Goal: Task Accomplishment & Management: Manage account settings

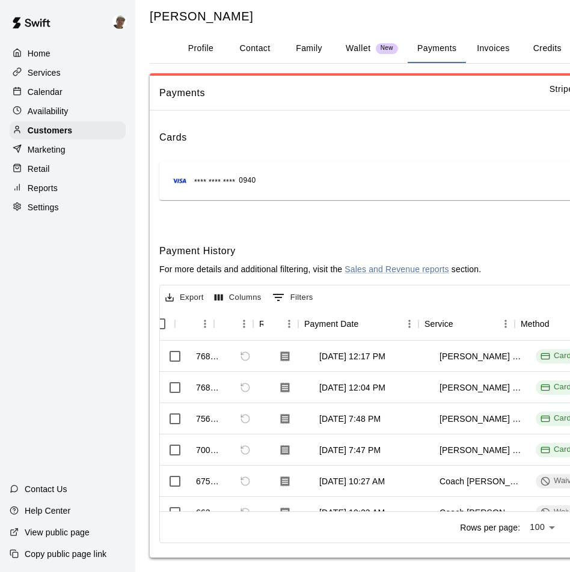
scroll to position [0, 15]
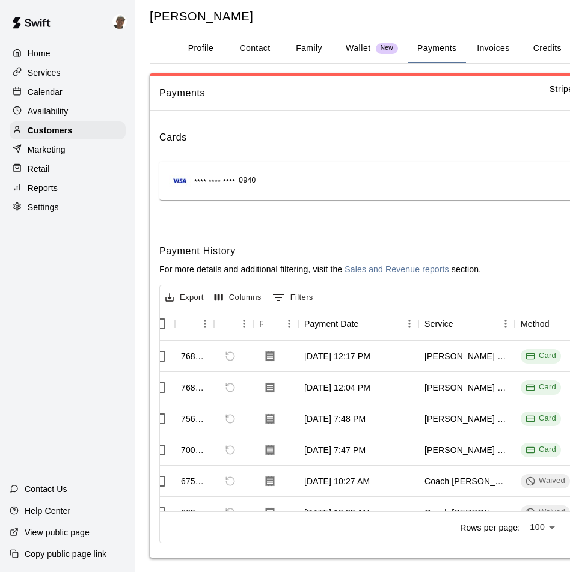
click at [73, 54] on div "Home" at bounding box center [68, 53] width 116 height 18
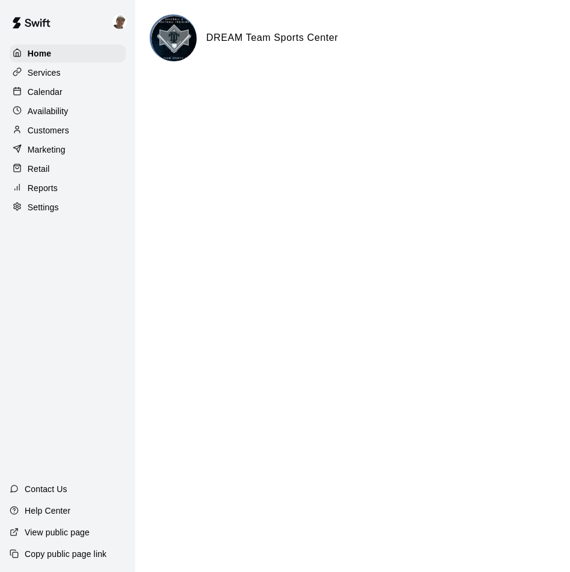
click at [81, 88] on div "Calendar" at bounding box center [68, 92] width 116 height 18
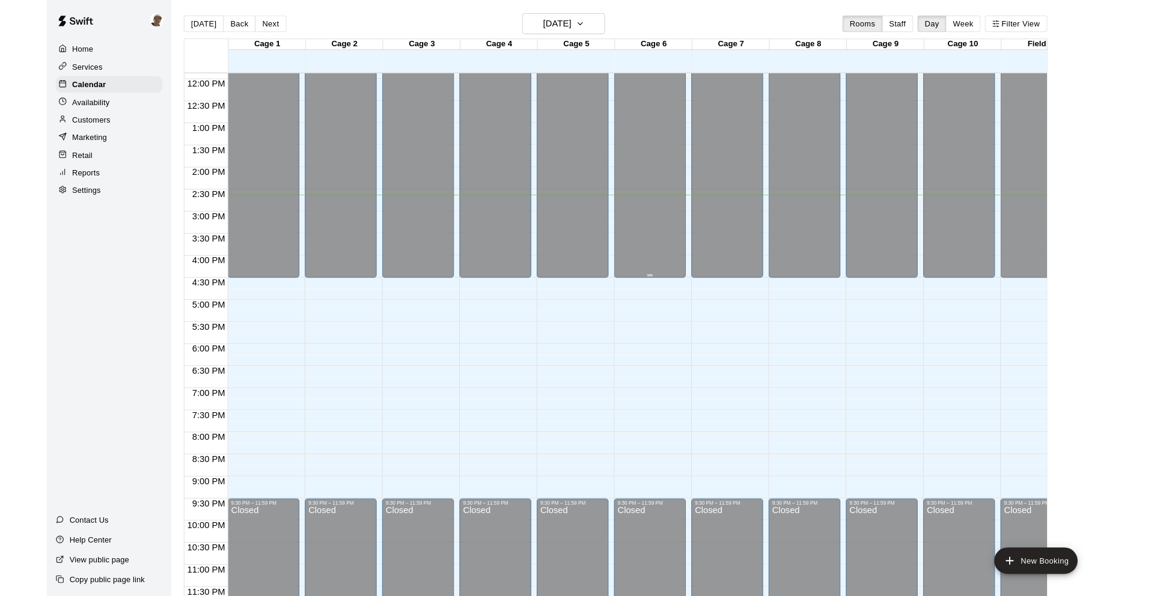
scroll to position [612, 0]
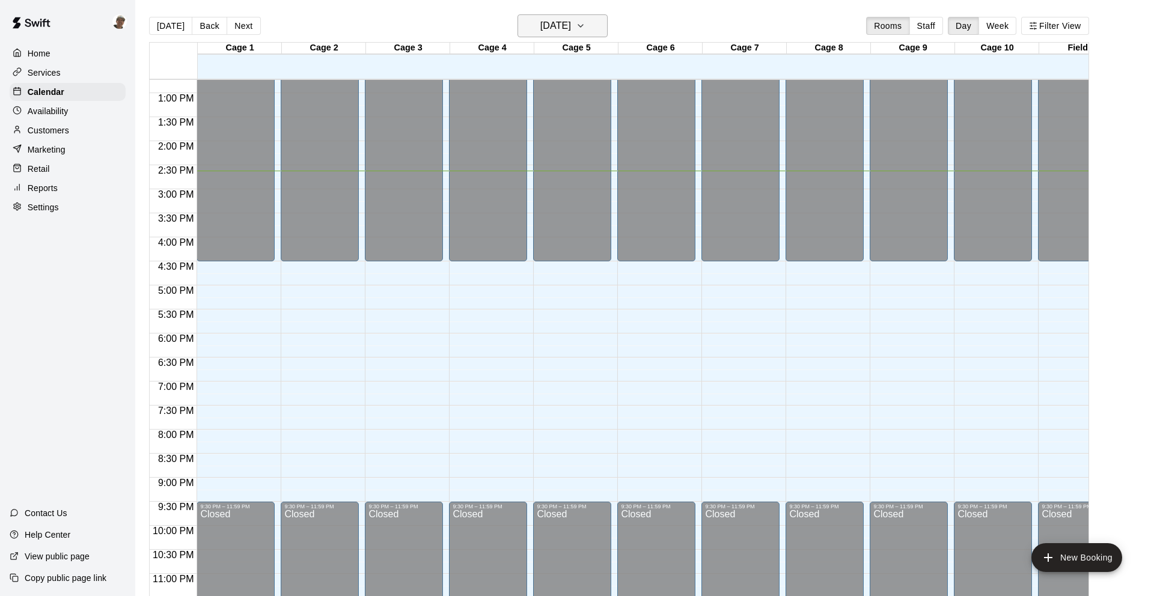
click at [569, 25] on h6 "[DATE]" at bounding box center [555, 25] width 31 height 17
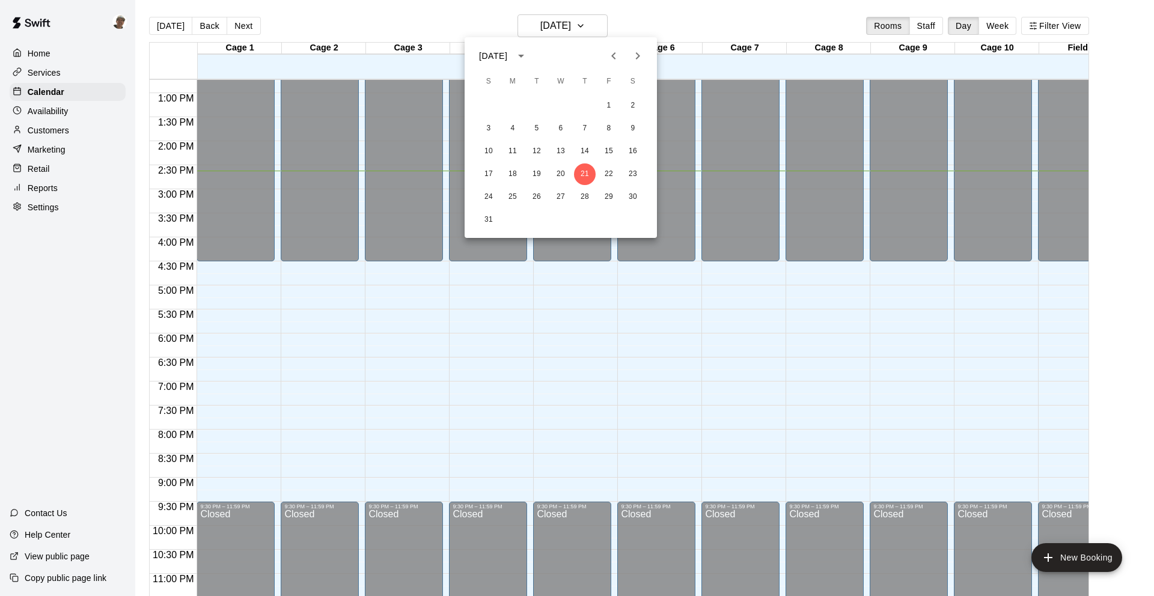
click at [569, 58] on icon "Previous month" at bounding box center [613, 55] width 4 height 7
click at [559, 171] on button "25" at bounding box center [561, 175] width 22 height 22
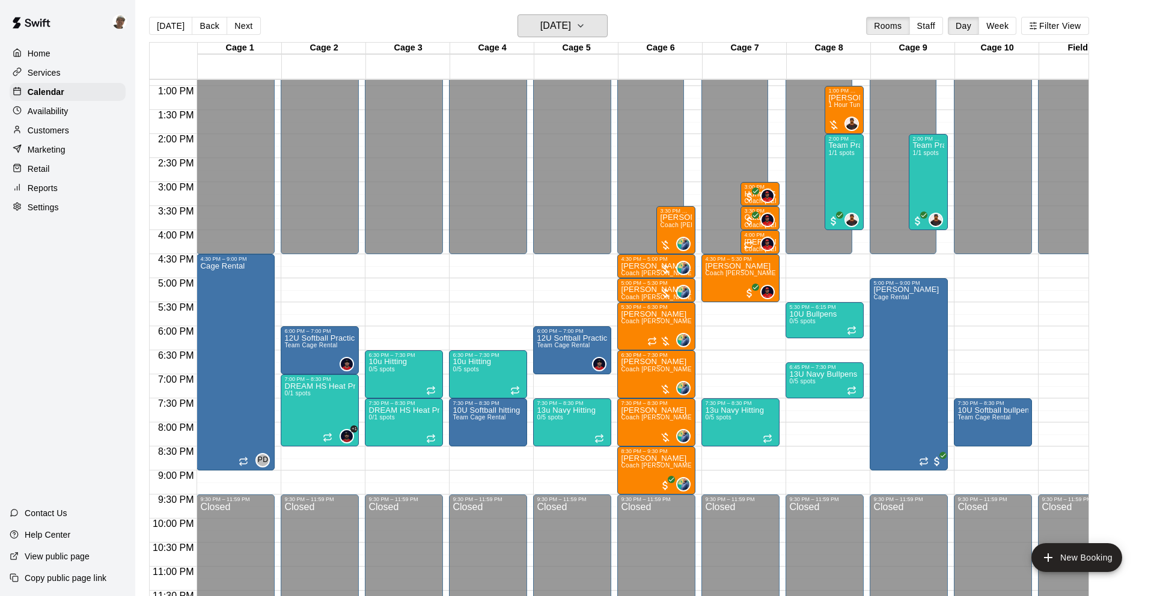
scroll to position [620, 0]
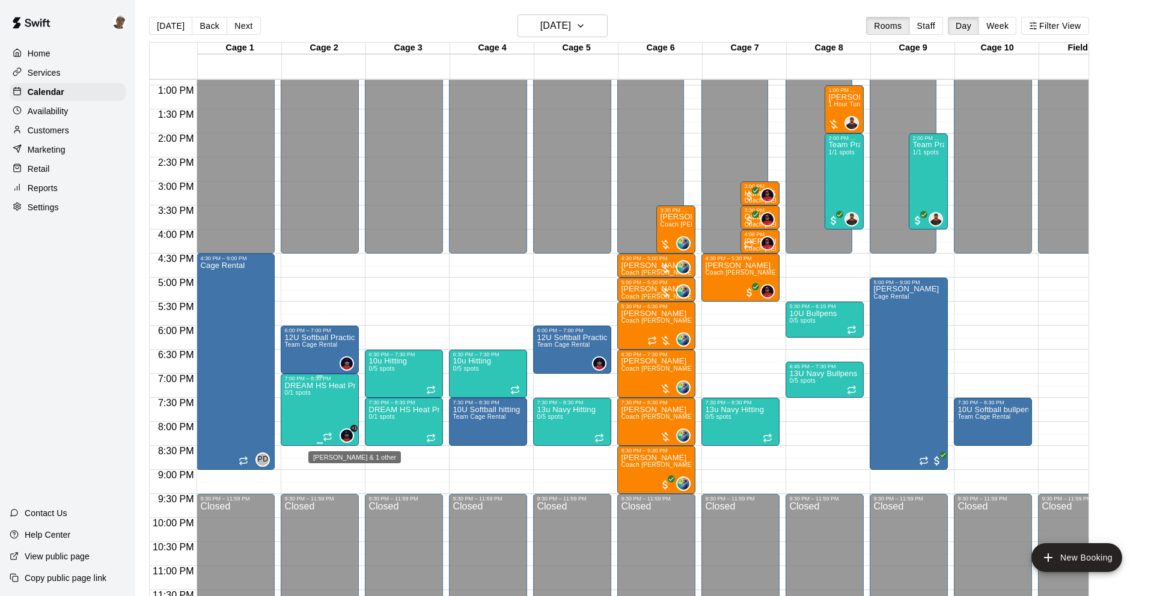
click at [347, 437] on img "Geoff Hanshaw & 1 other" at bounding box center [347, 436] width 12 height 12
click at [353, 473] on img "edit" at bounding box center [354, 471] width 14 height 14
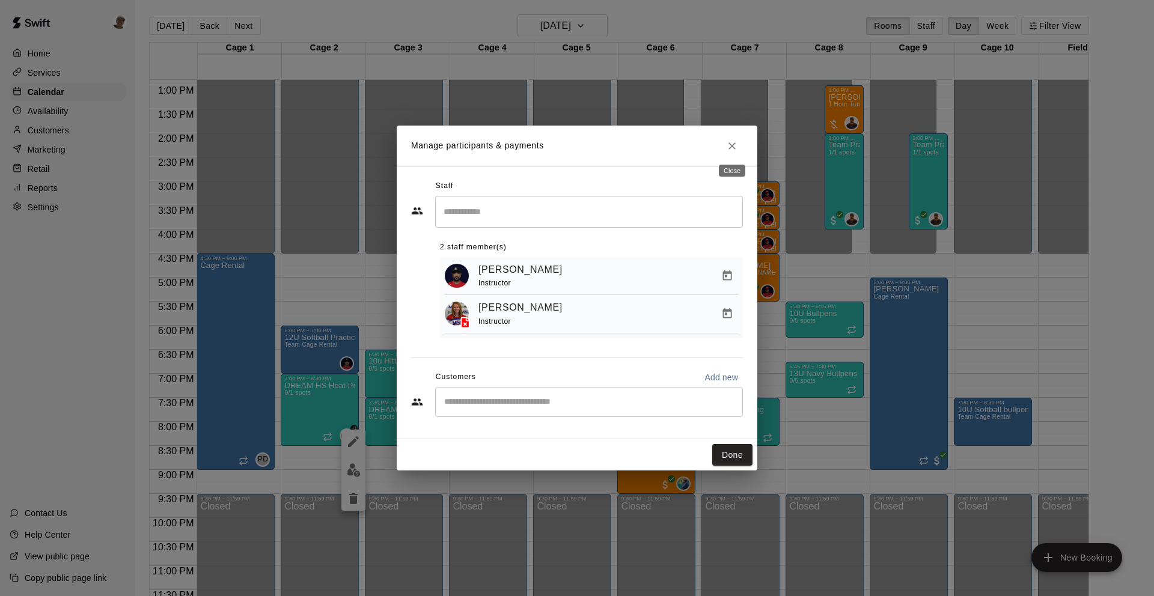
click at [569, 145] on icon "Close" at bounding box center [732, 146] width 12 height 12
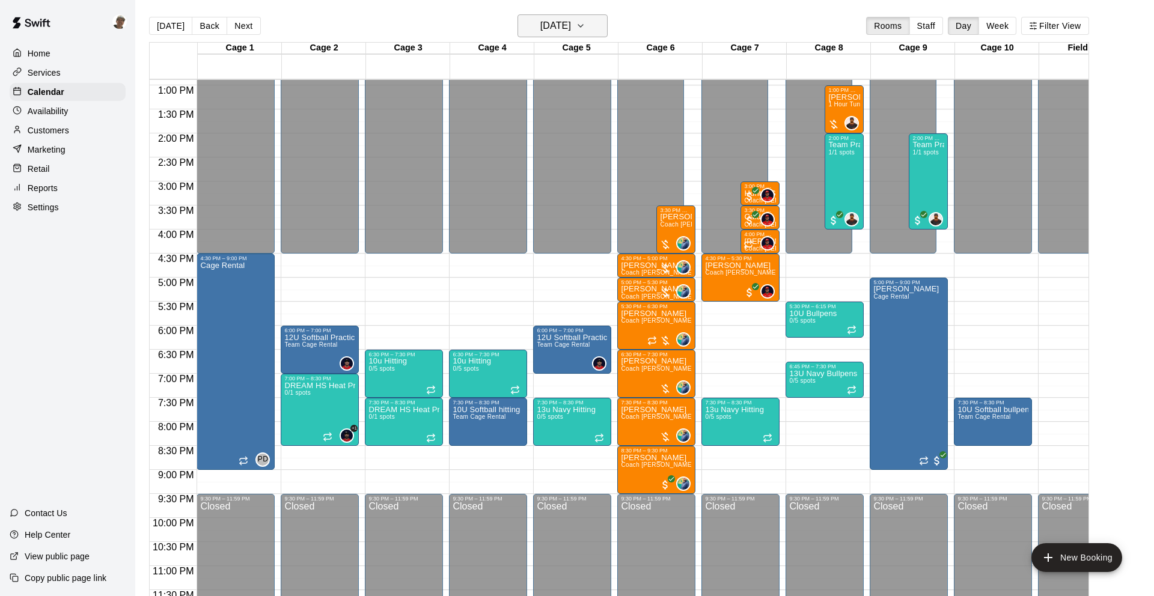
click at [569, 29] on icon "button" at bounding box center [581, 26] width 10 height 14
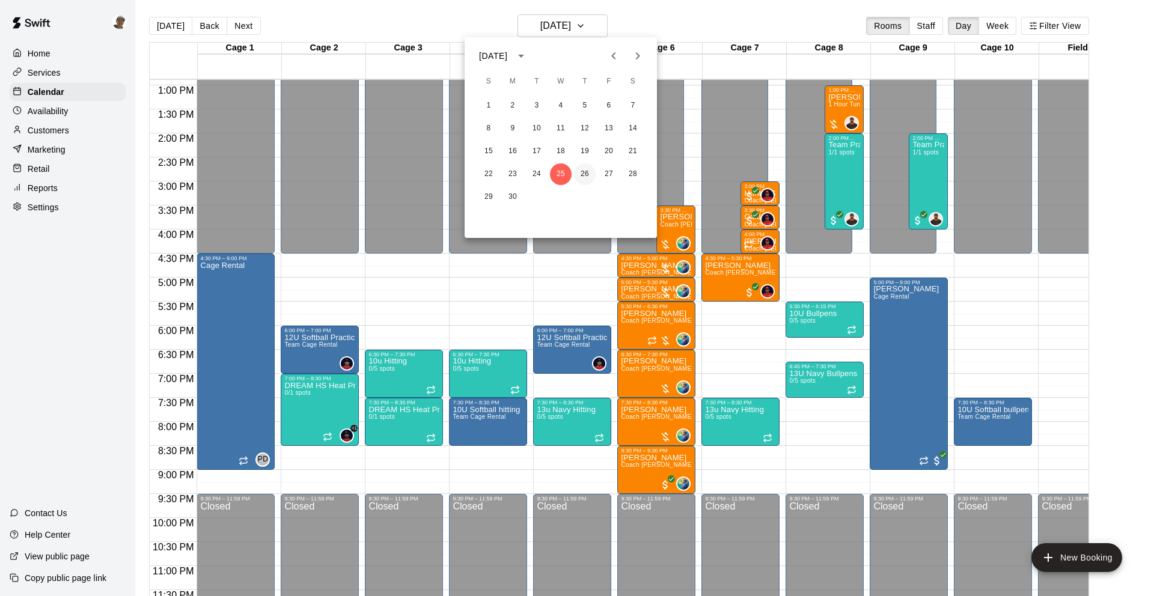
click at [569, 175] on button "26" at bounding box center [585, 175] width 22 height 22
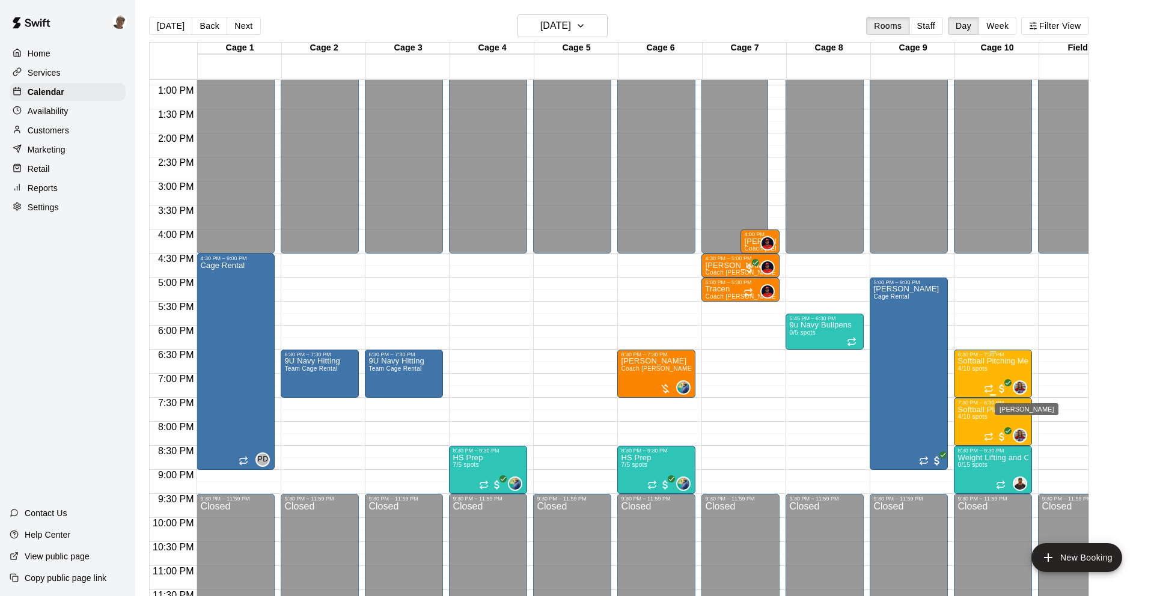
click at [569, 382] on img "Karaline Creech" at bounding box center [1020, 388] width 12 height 12
click at [569, 422] on img "edit" at bounding box center [1027, 422] width 14 height 14
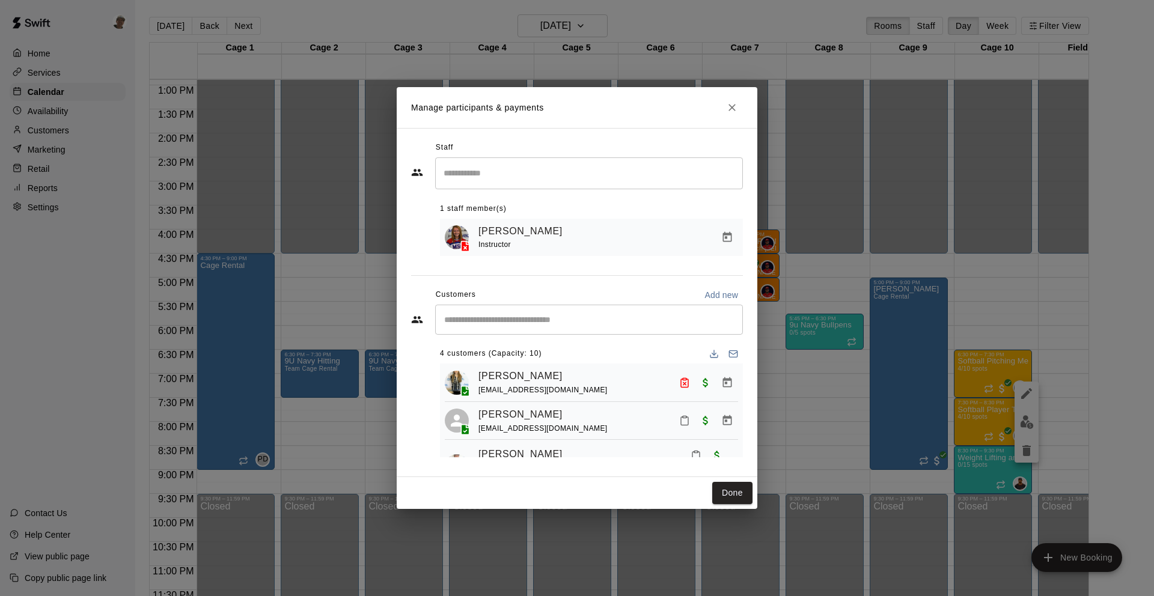
scroll to position [0, 0]
click at [569, 388] on icon "Manage bookings & payment" at bounding box center [727, 385] width 12 height 12
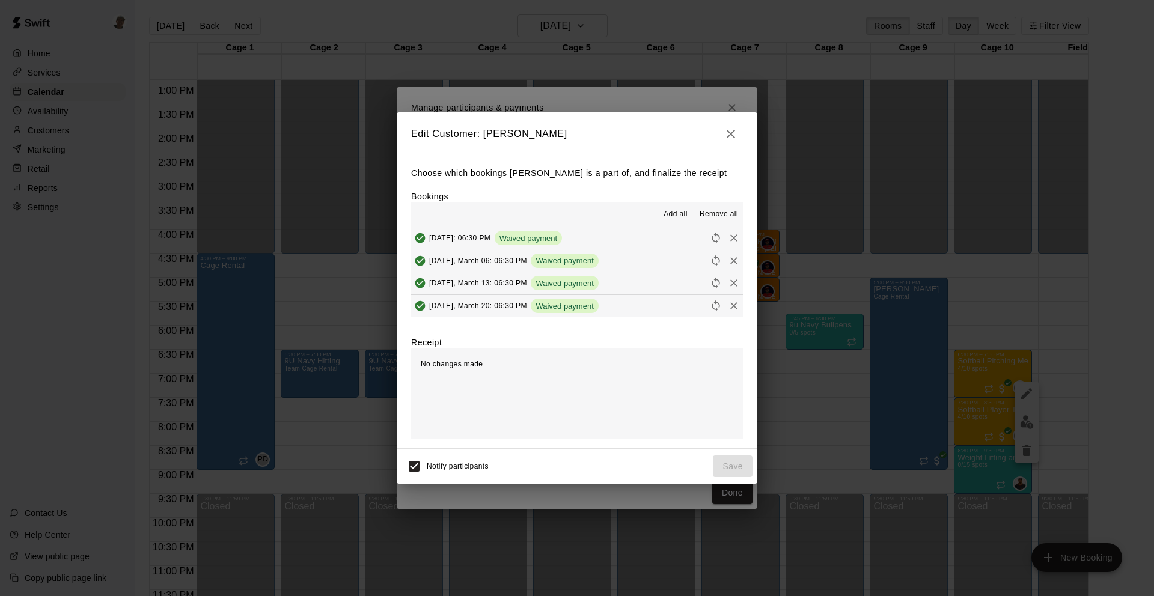
click at [569, 134] on icon "button" at bounding box center [731, 134] width 14 height 14
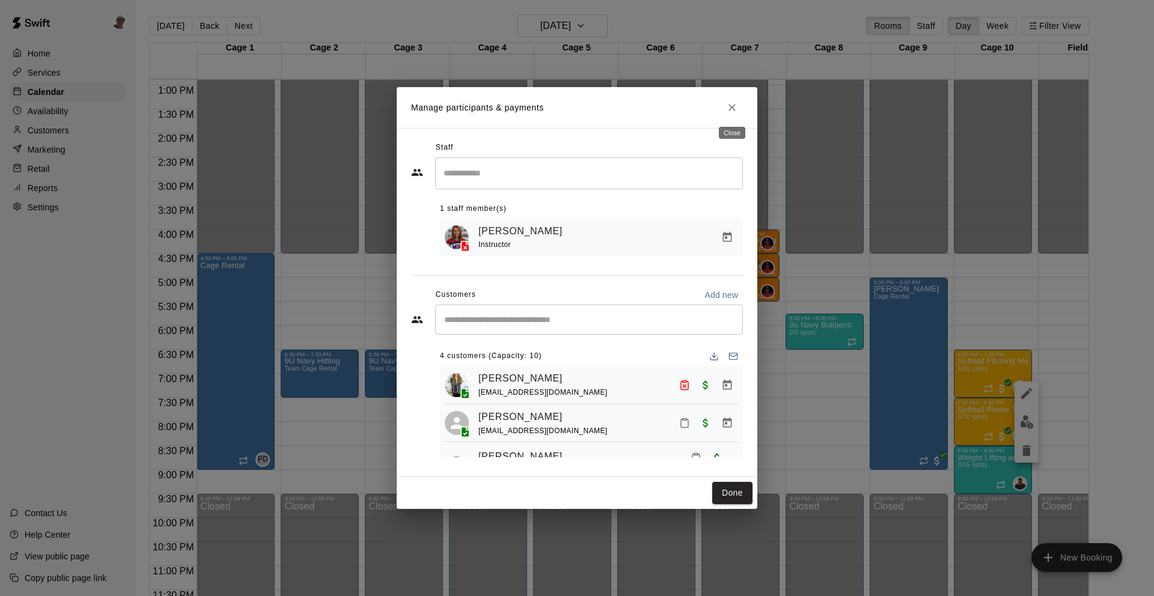
click at [569, 106] on icon "Close" at bounding box center [732, 107] width 7 height 7
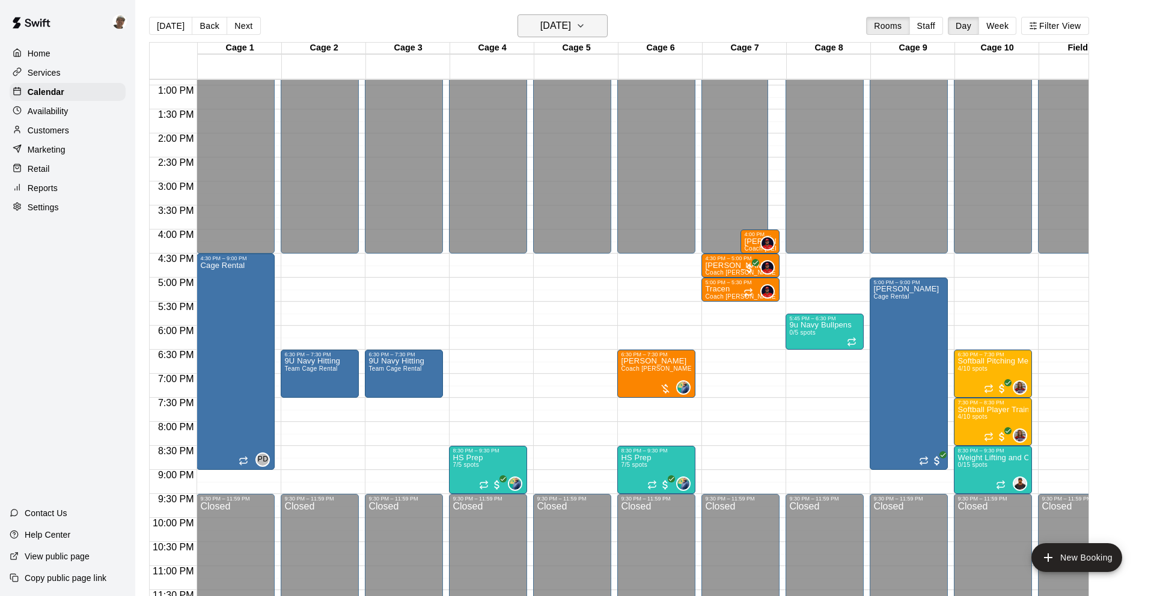
click at [569, 23] on button "[DATE]" at bounding box center [563, 25] width 90 height 23
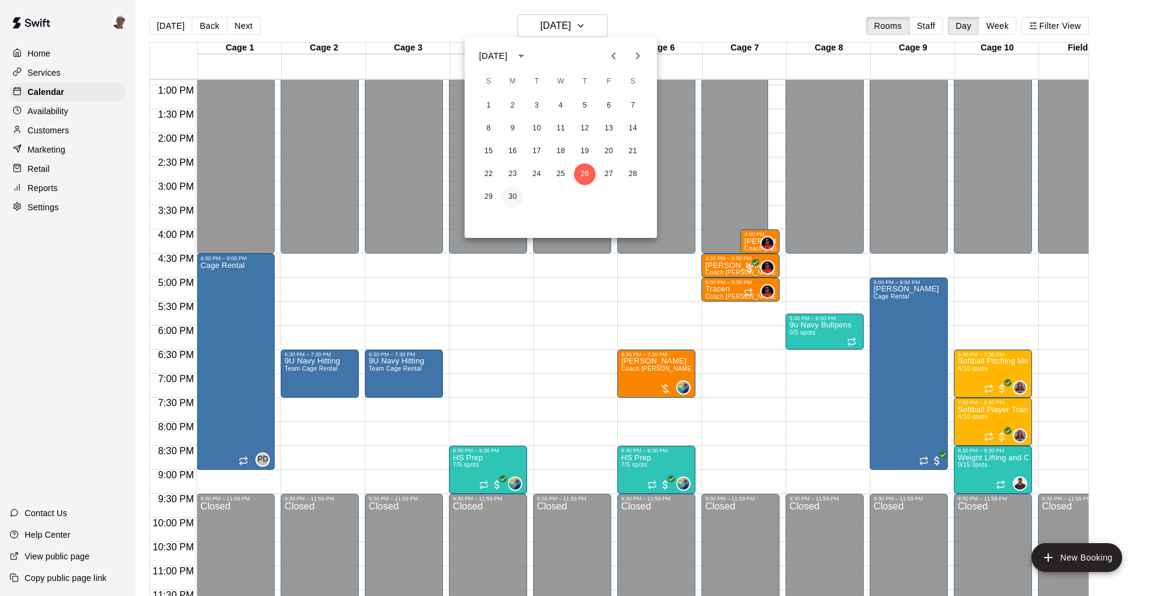
click at [516, 200] on button "30" at bounding box center [513, 197] width 22 height 22
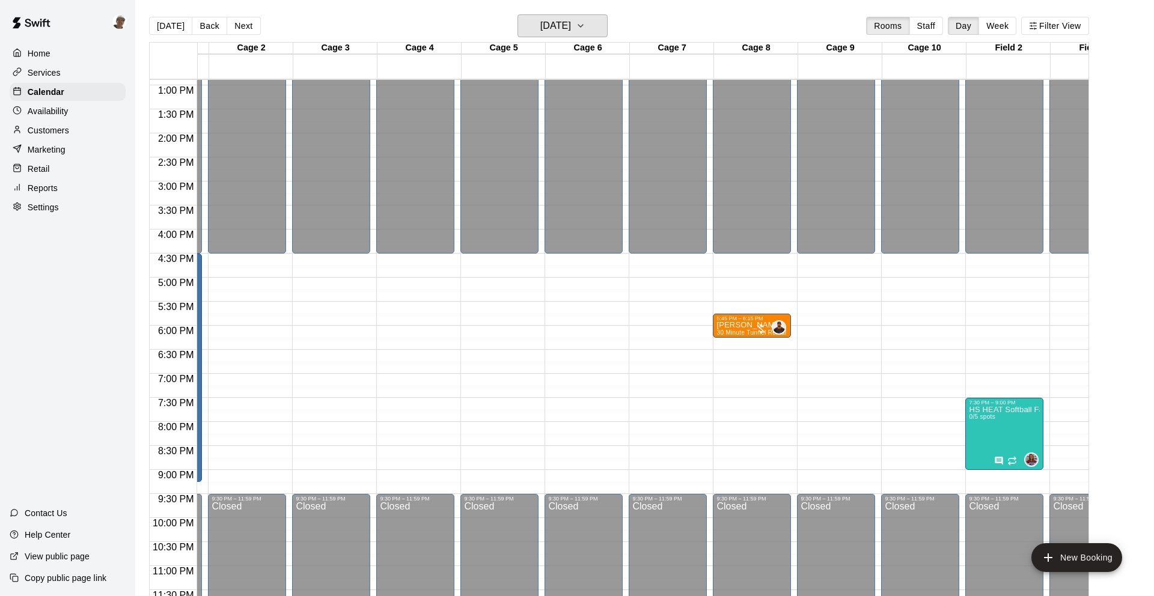
scroll to position [0, 77]
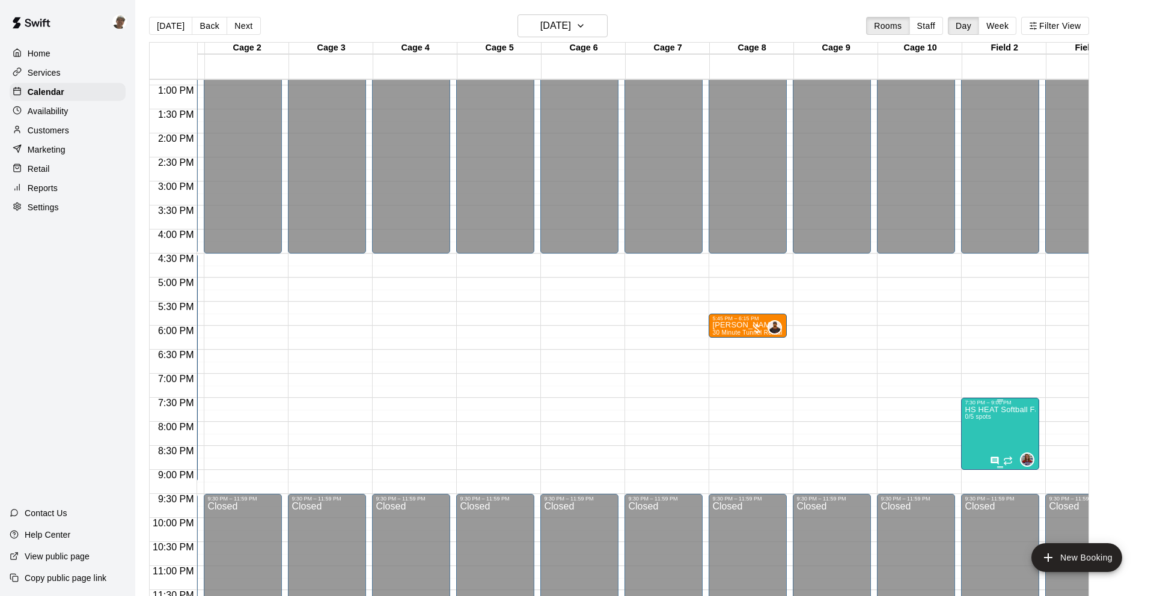
click at [569, 410] on p "HS HEAT Softball Facility Practice" at bounding box center [1000, 410] width 71 height 0
click at [569, 456] on img "edit" at bounding box center [978, 451] width 14 height 14
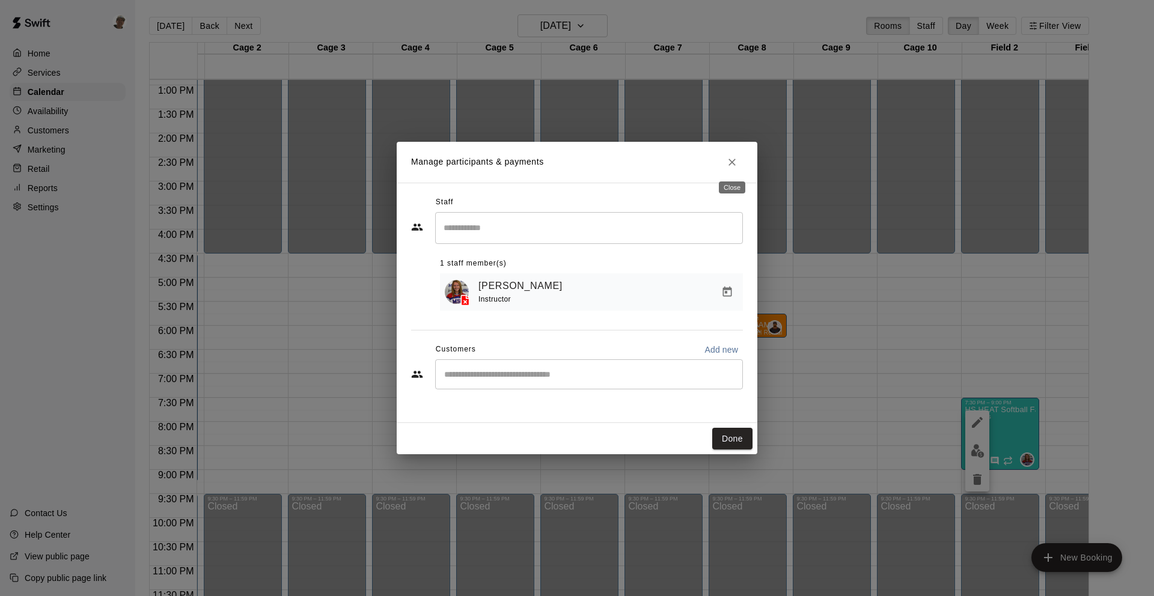
click at [569, 162] on icon "Close" at bounding box center [732, 162] width 12 height 12
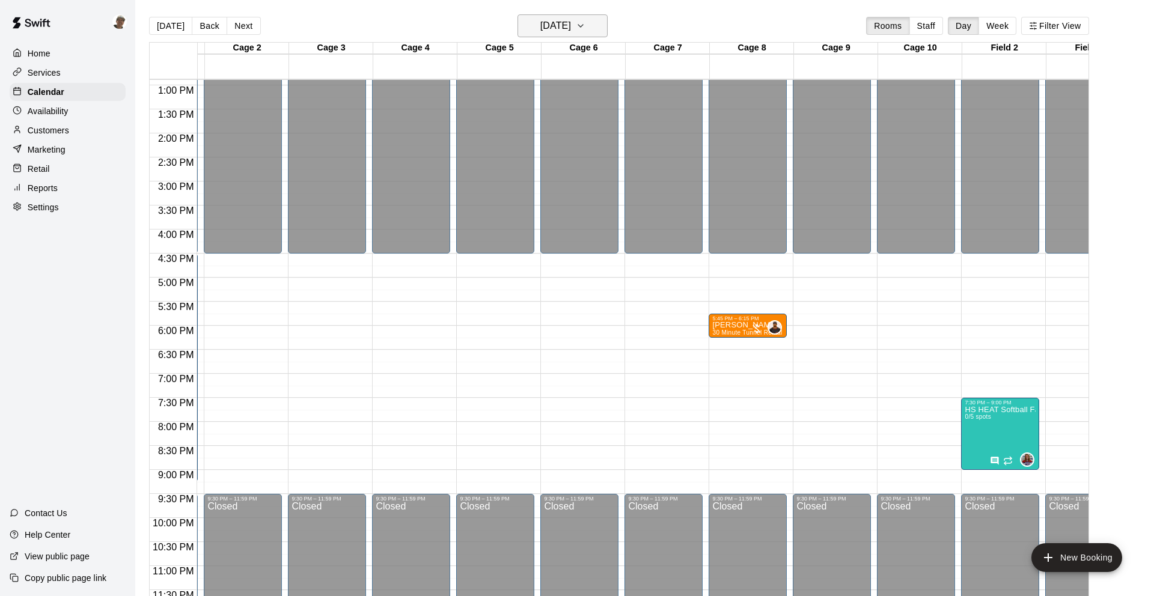
click at [560, 27] on h6 "[DATE]" at bounding box center [555, 25] width 31 height 17
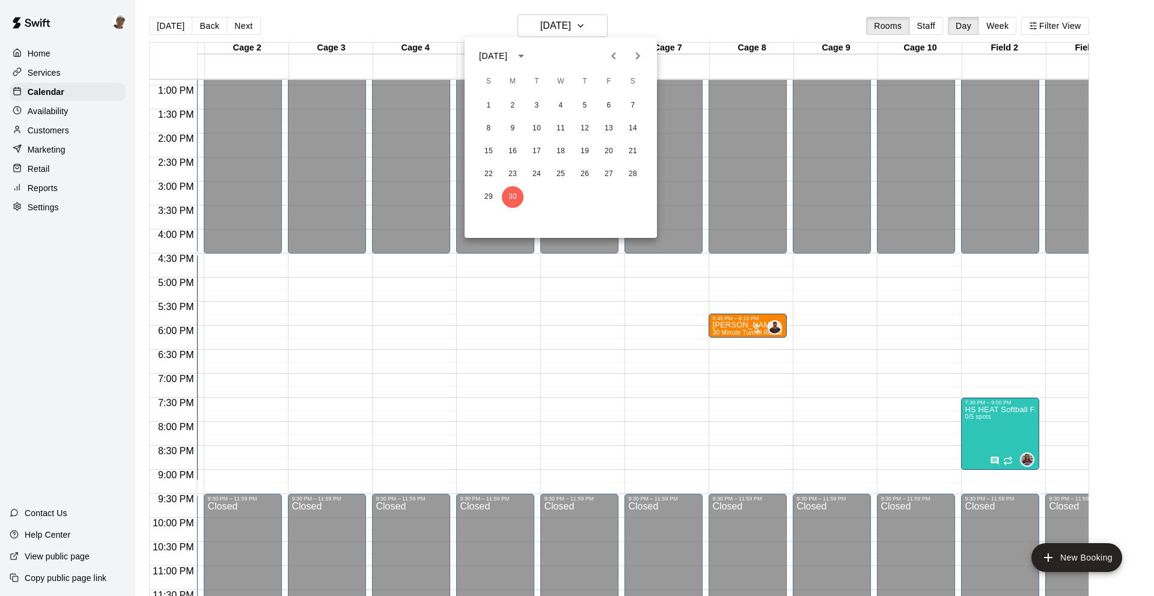
click at [569, 50] on icon "Next month" at bounding box center [638, 56] width 14 height 14
click at [539, 104] on button "1" at bounding box center [537, 106] width 22 height 22
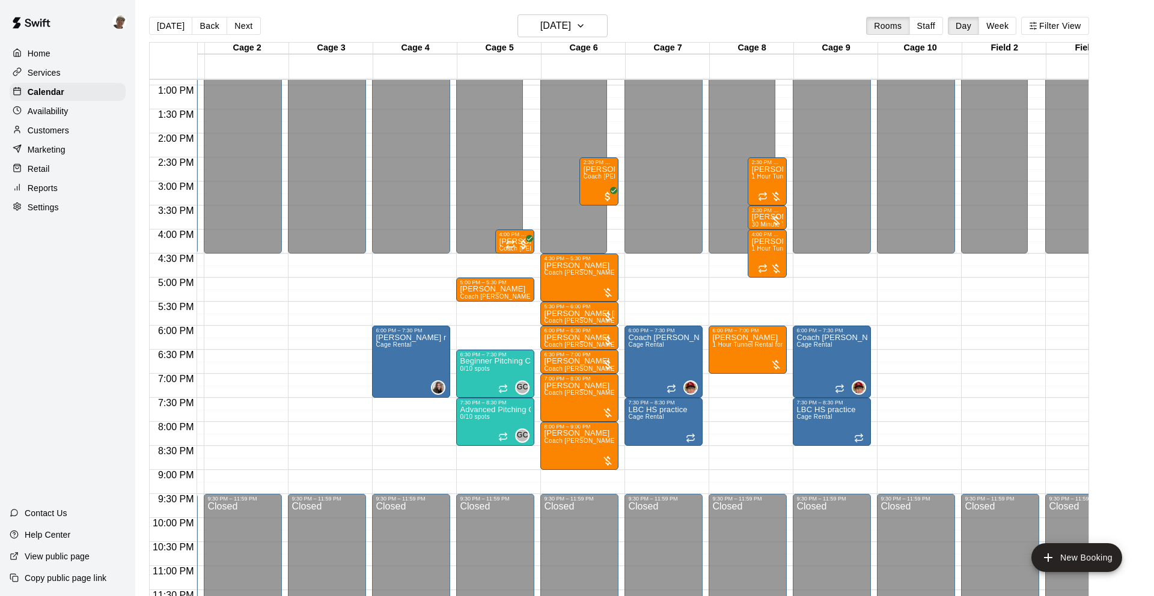
click at [569, 41] on div "[DATE] Back [DATE][DATE] Rooms Staff Day Week Filter View" at bounding box center [619, 28] width 940 height 28
click at [569, 25] on h6 "[DATE]" at bounding box center [555, 25] width 31 height 17
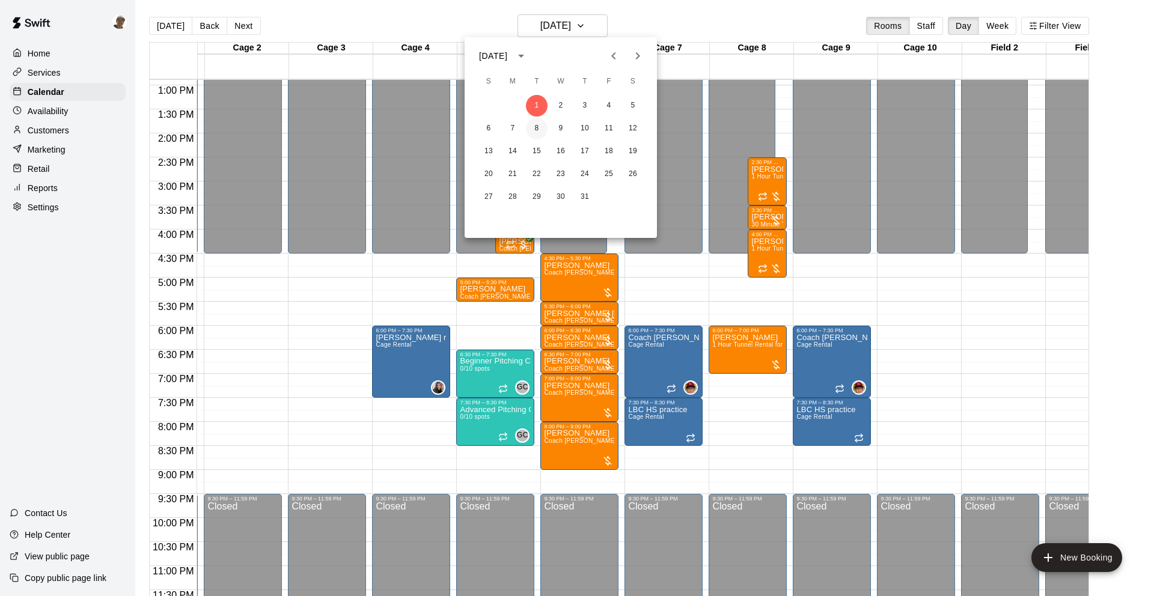
click at [543, 129] on button "8" at bounding box center [537, 129] width 22 height 22
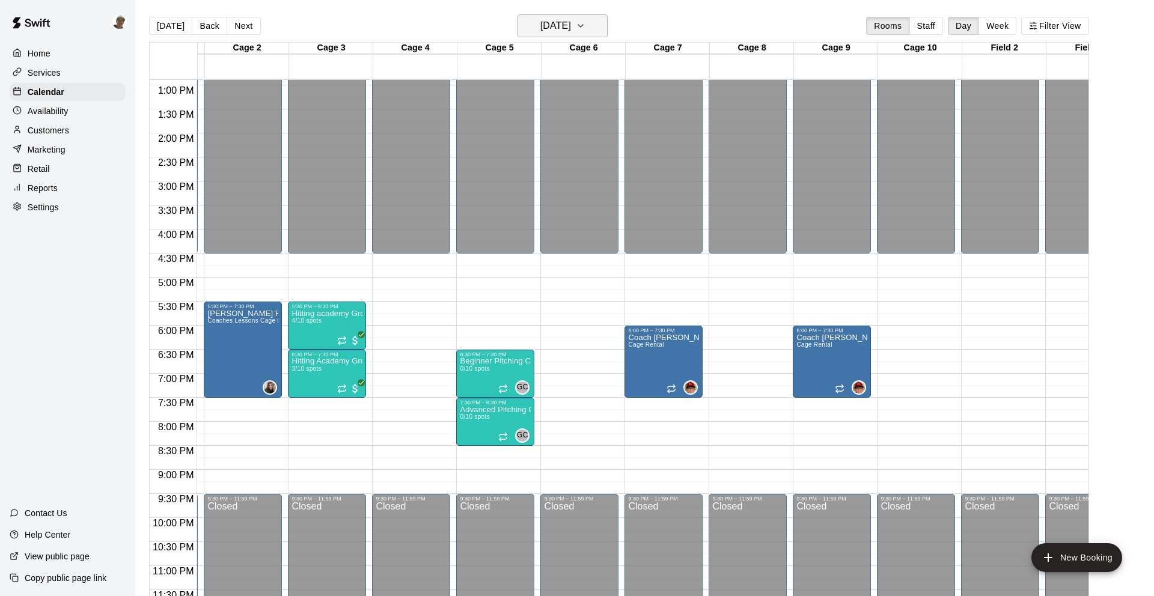
click at [562, 30] on h6 "[DATE]" at bounding box center [555, 25] width 31 height 17
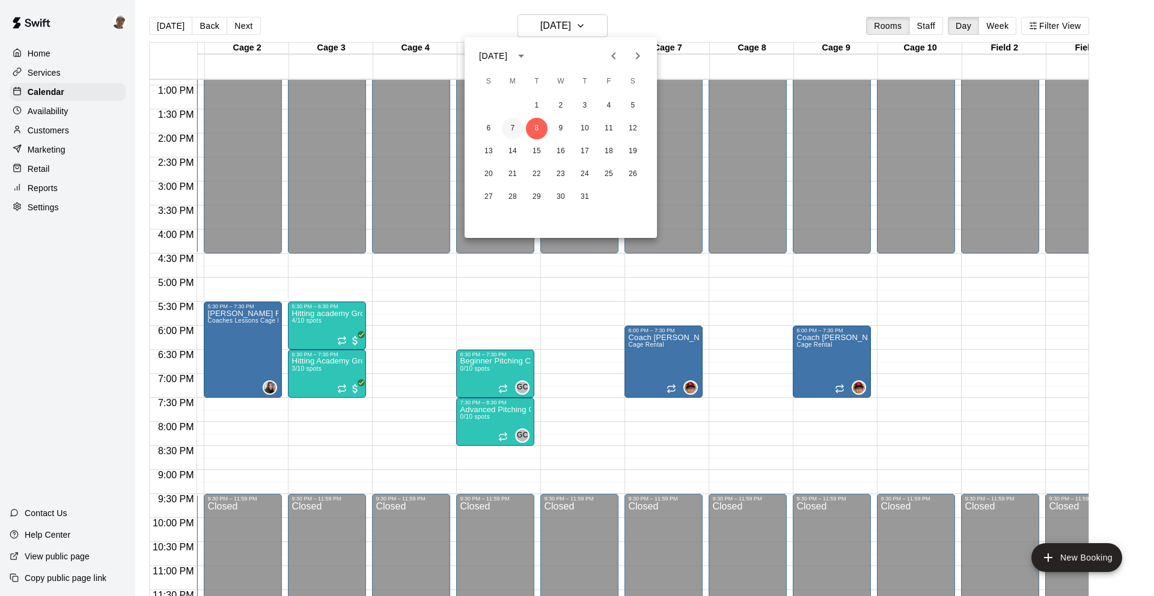
click at [519, 132] on button "7" at bounding box center [513, 129] width 22 height 22
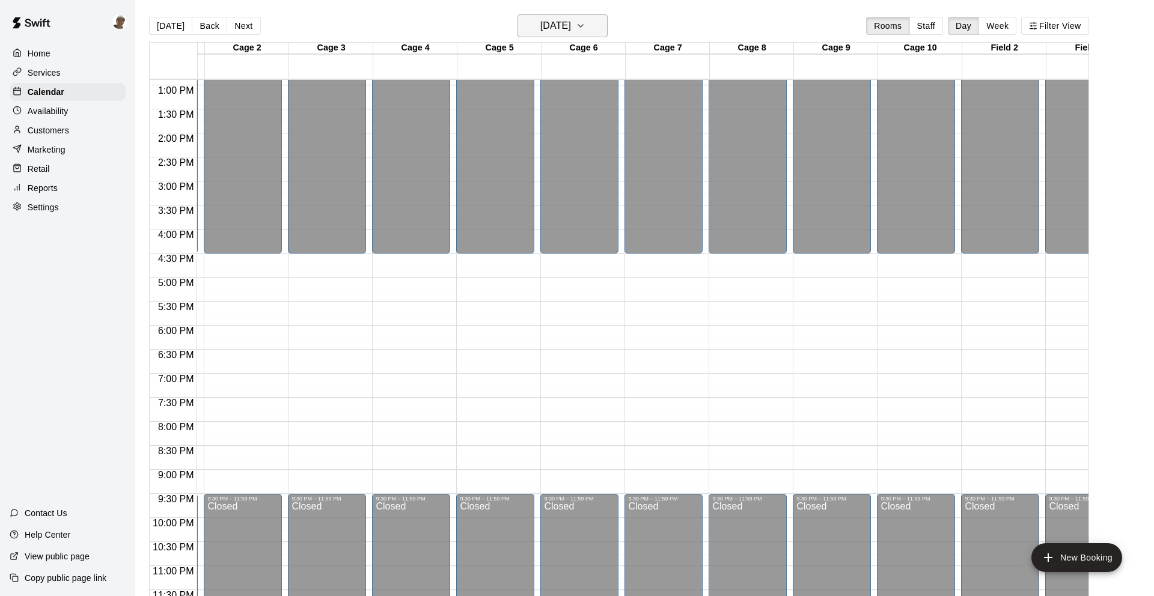
click at [569, 34] on button "[DATE]" at bounding box center [563, 25] width 90 height 23
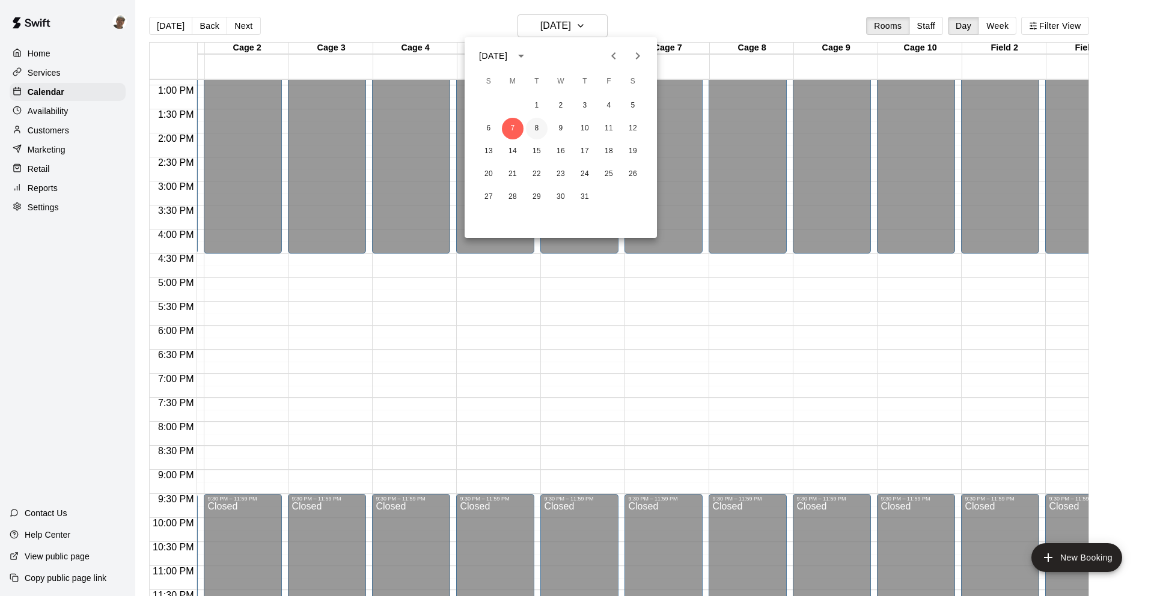
click at [540, 130] on button "8" at bounding box center [537, 129] width 22 height 22
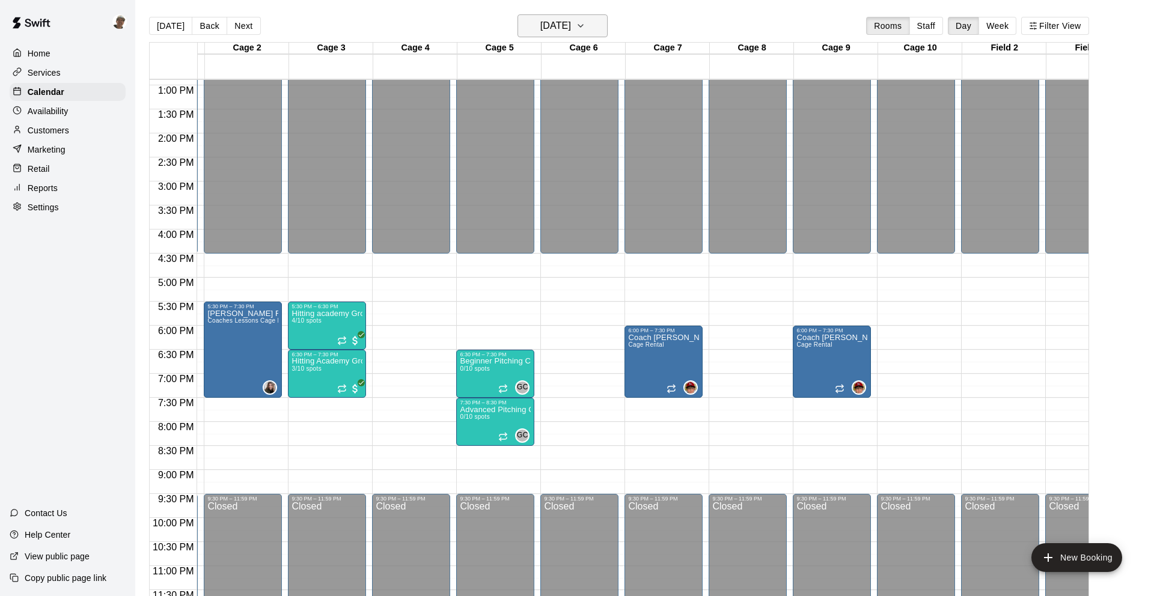
click at [569, 25] on h6 "[DATE]" at bounding box center [555, 25] width 31 height 17
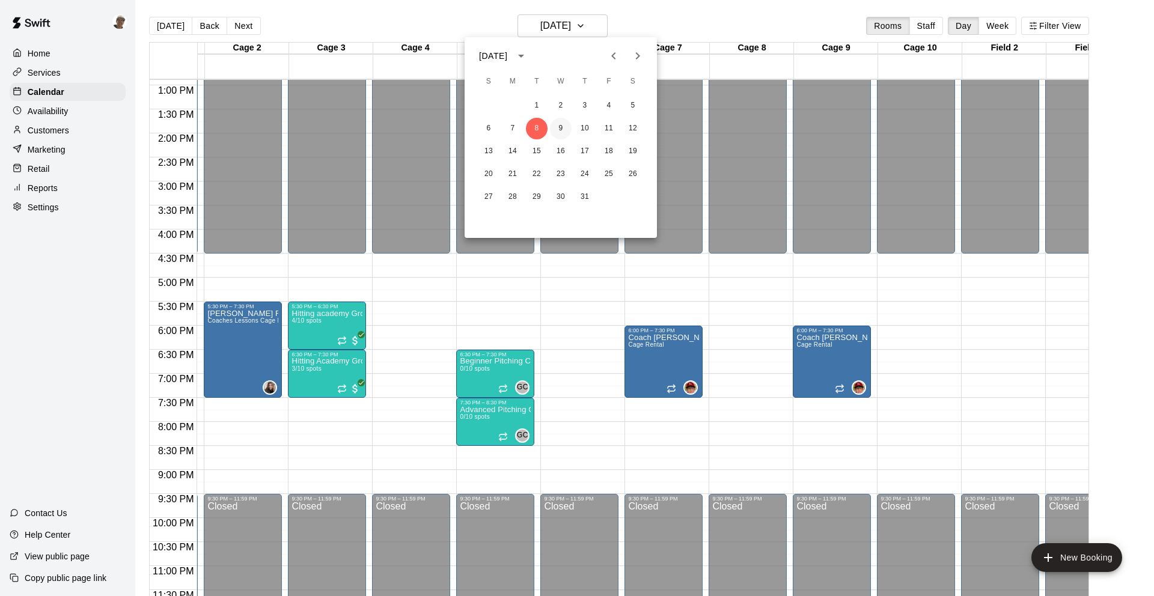
click at [562, 127] on button "9" at bounding box center [561, 129] width 22 height 22
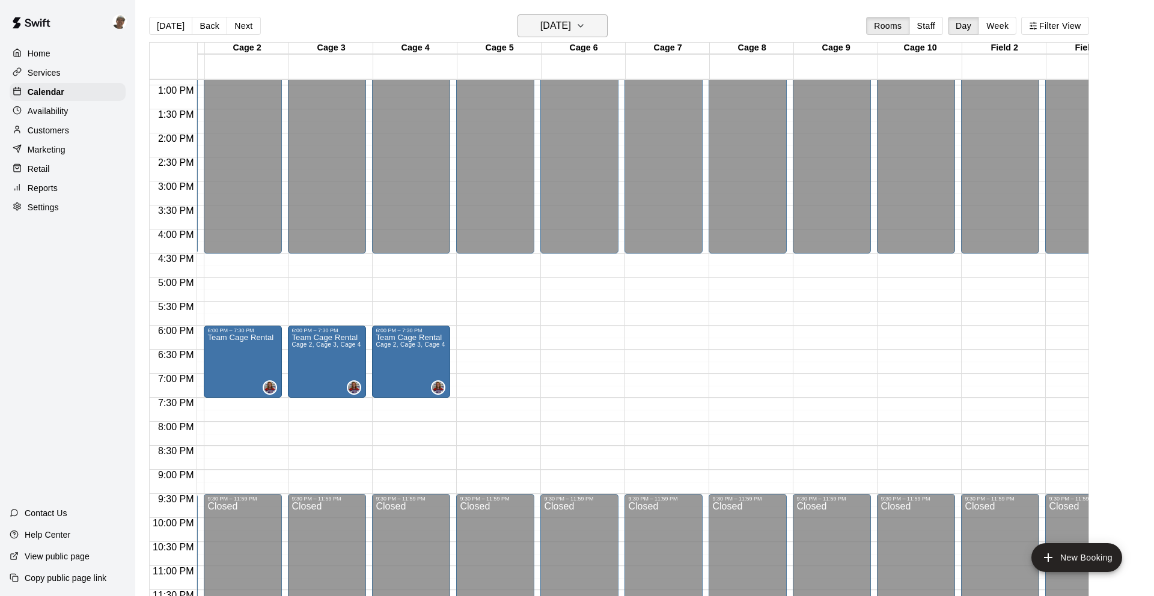
click at [569, 34] on h6 "[DATE]" at bounding box center [555, 25] width 31 height 17
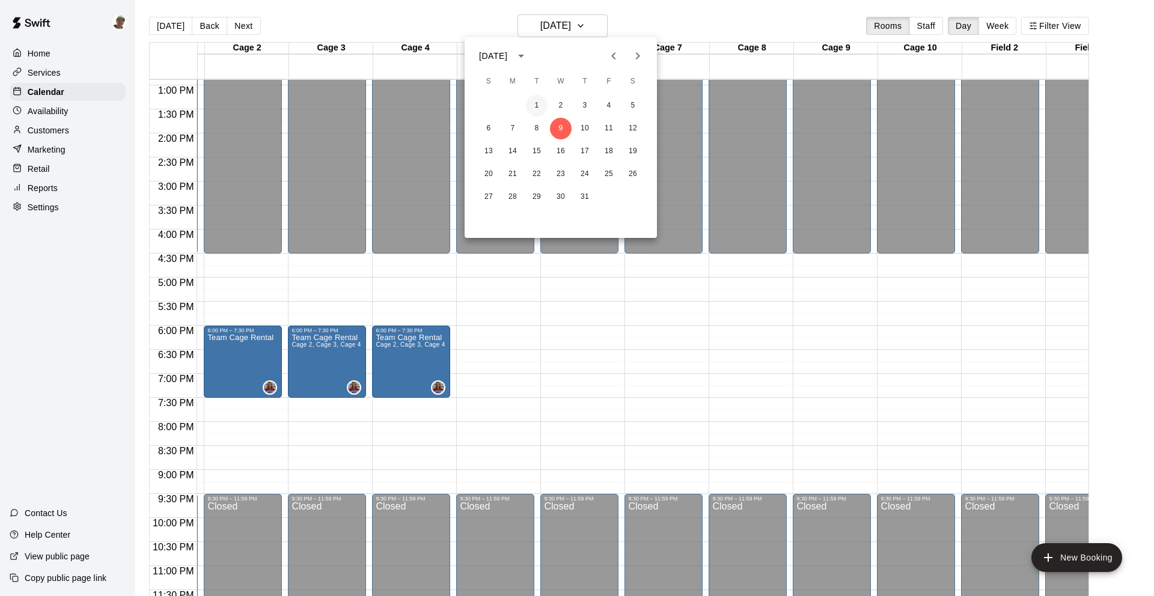
click at [537, 102] on button "1" at bounding box center [537, 106] width 22 height 22
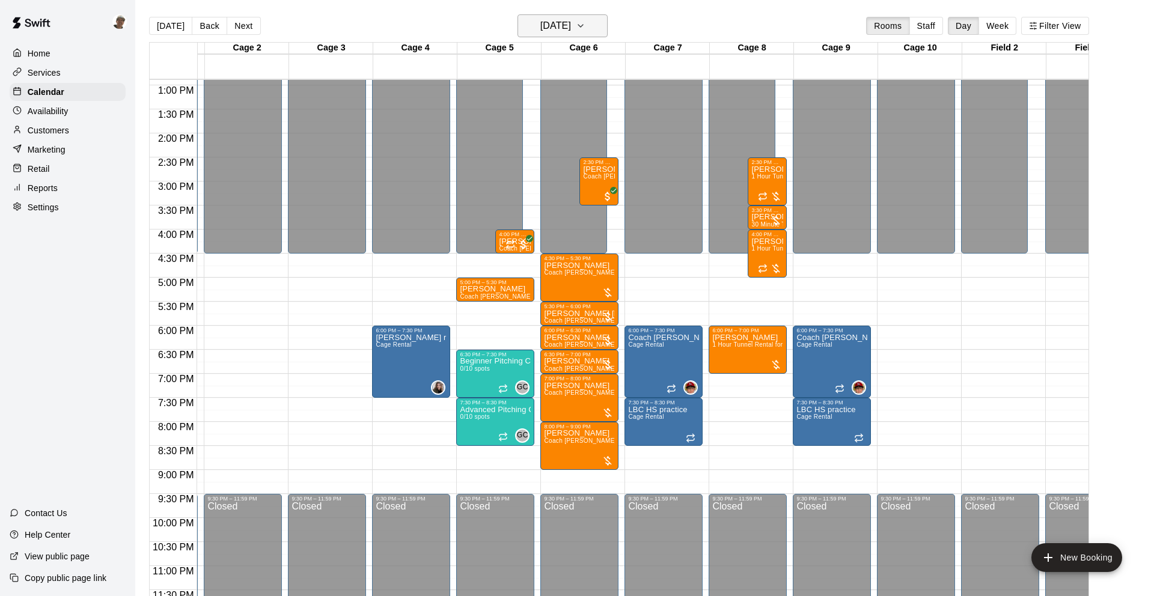
click at [568, 25] on h6 "[DATE]" at bounding box center [555, 25] width 31 height 17
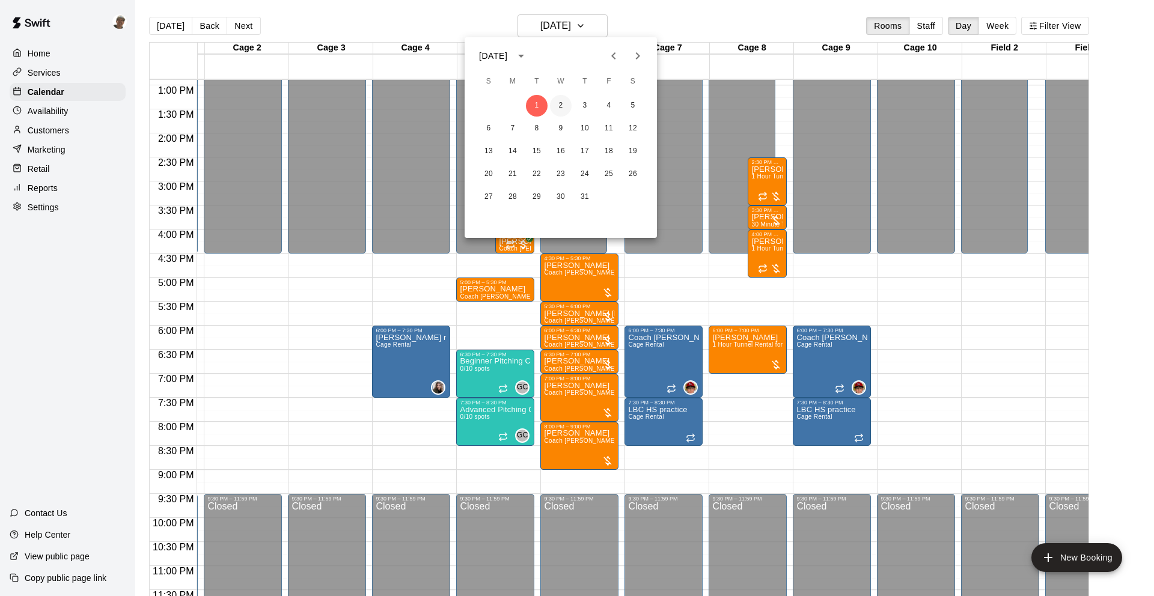
click at [560, 109] on button "2" at bounding box center [561, 106] width 22 height 22
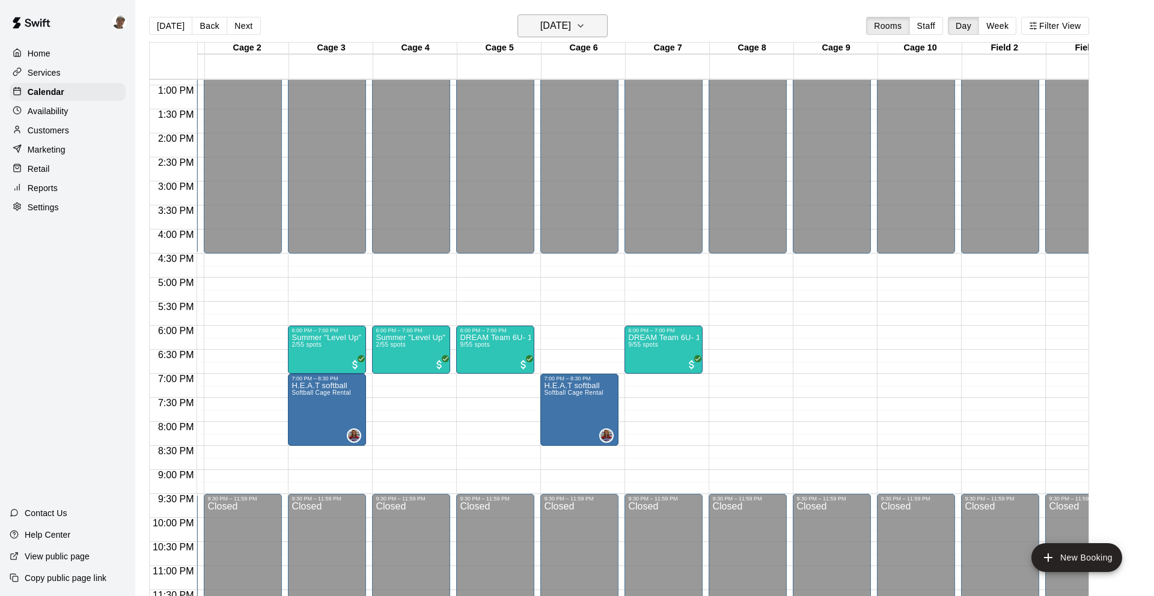
click at [569, 21] on h6 "[DATE]" at bounding box center [555, 25] width 31 height 17
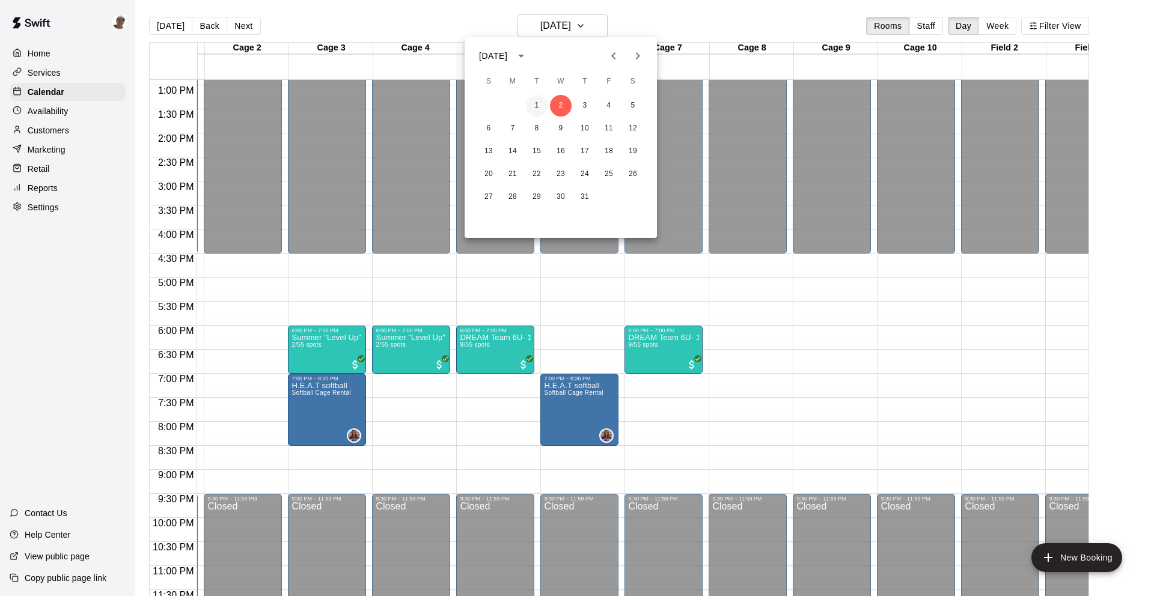
click at [537, 101] on button "1" at bounding box center [537, 106] width 22 height 22
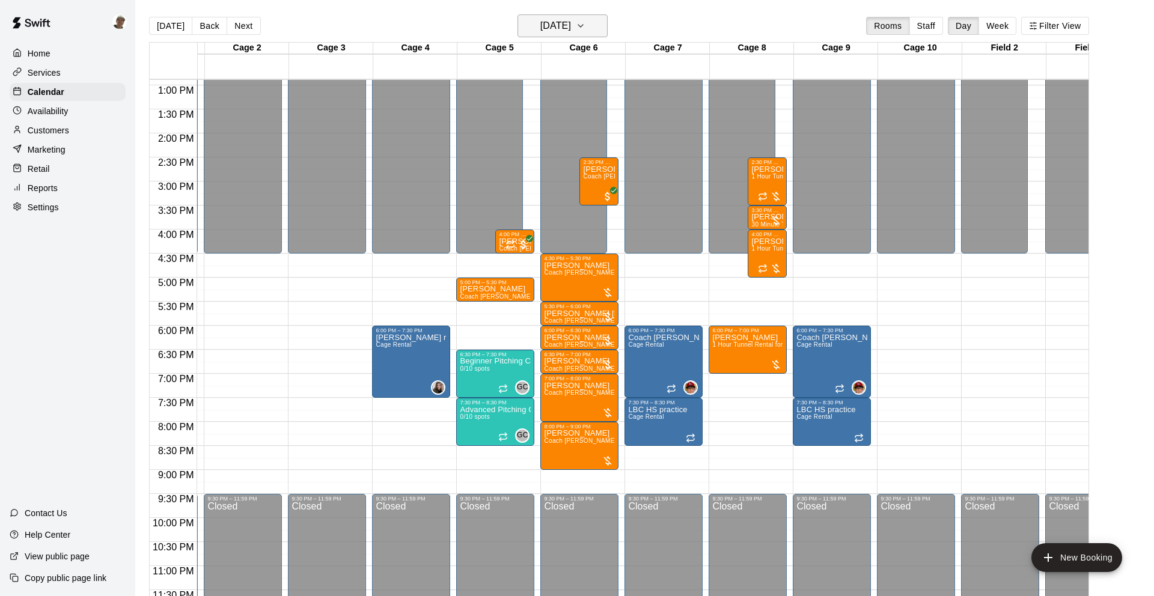
click at [569, 16] on button "[DATE]" at bounding box center [563, 25] width 90 height 23
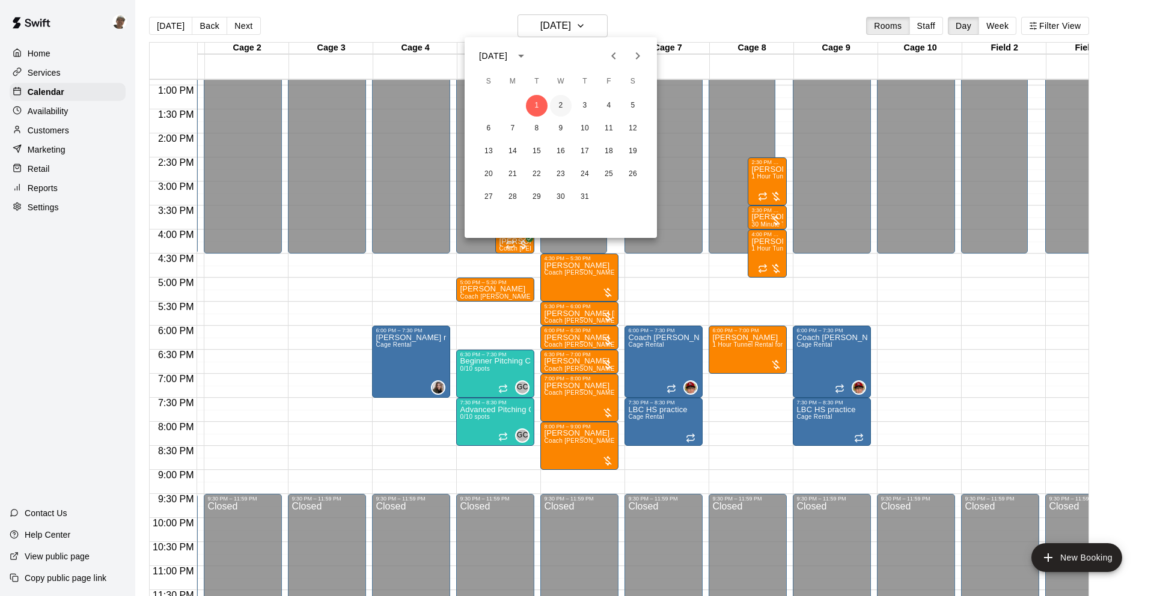
click at [565, 101] on button "2" at bounding box center [561, 106] width 22 height 22
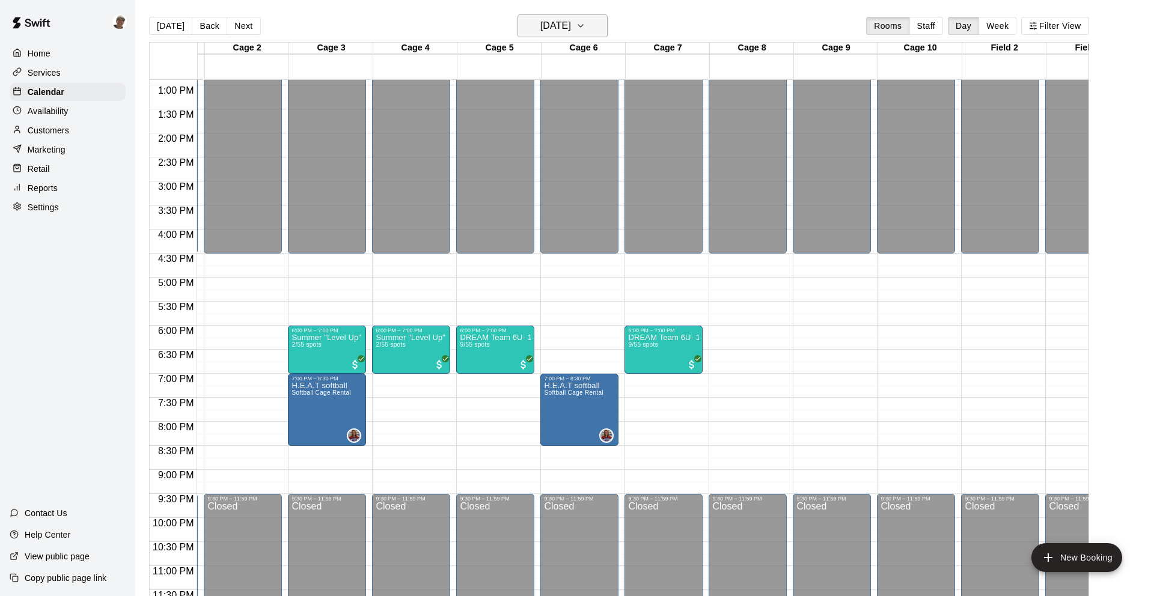
click at [569, 19] on icon "button" at bounding box center [581, 26] width 10 height 14
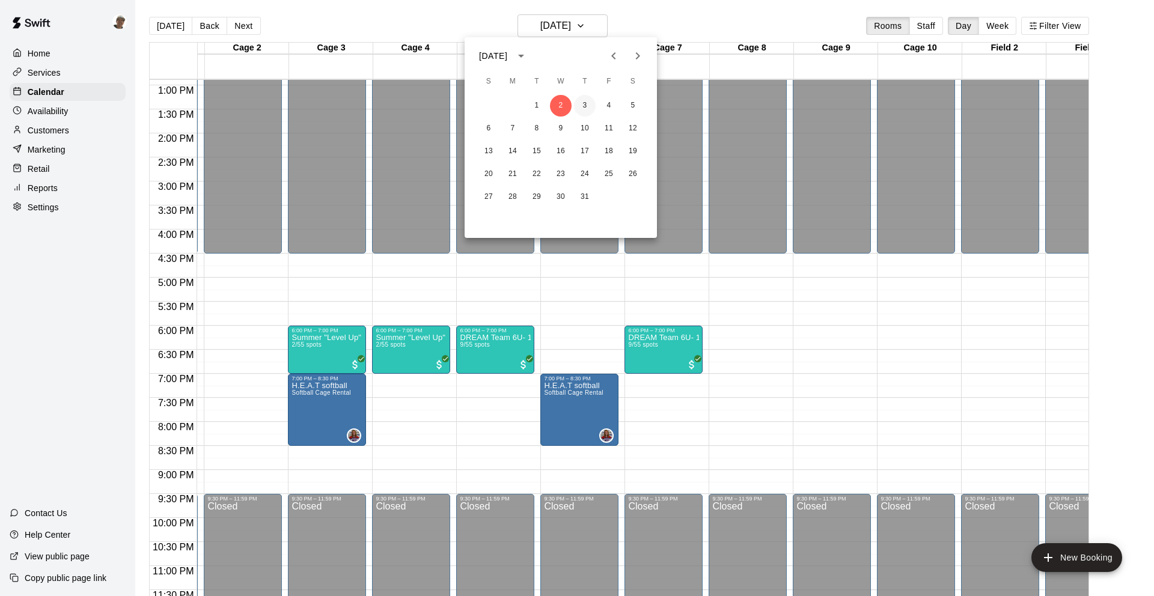
click at [569, 102] on button "3" at bounding box center [585, 106] width 22 height 22
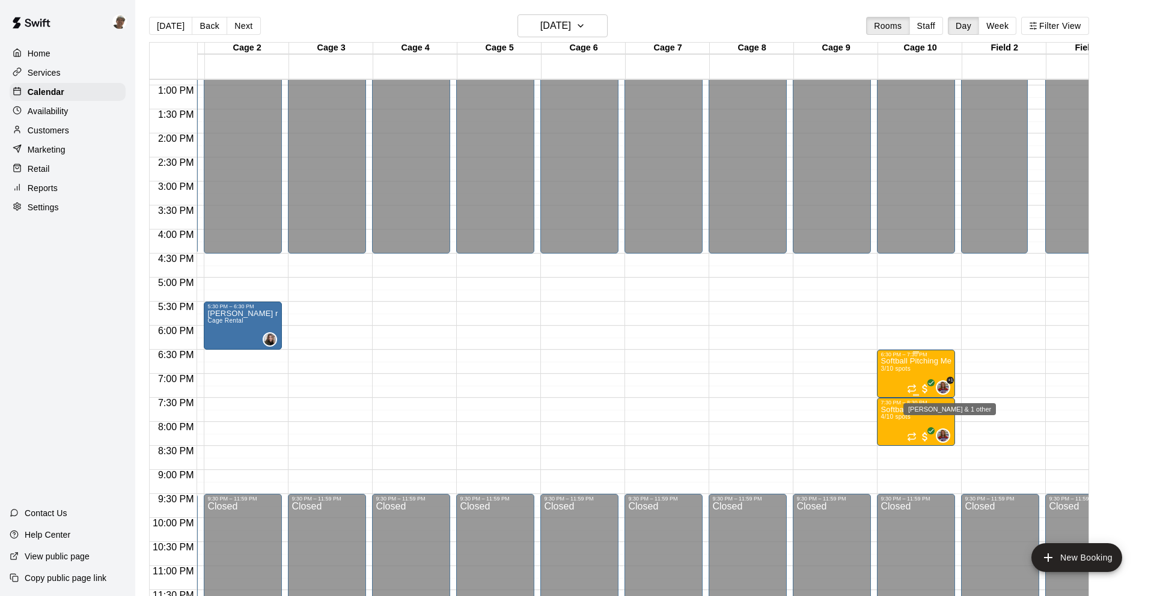
click at [569, 385] on img "Karaline Creech & 1 other" at bounding box center [943, 388] width 12 height 12
click at [569, 424] on img "edit" at bounding box center [950, 422] width 14 height 14
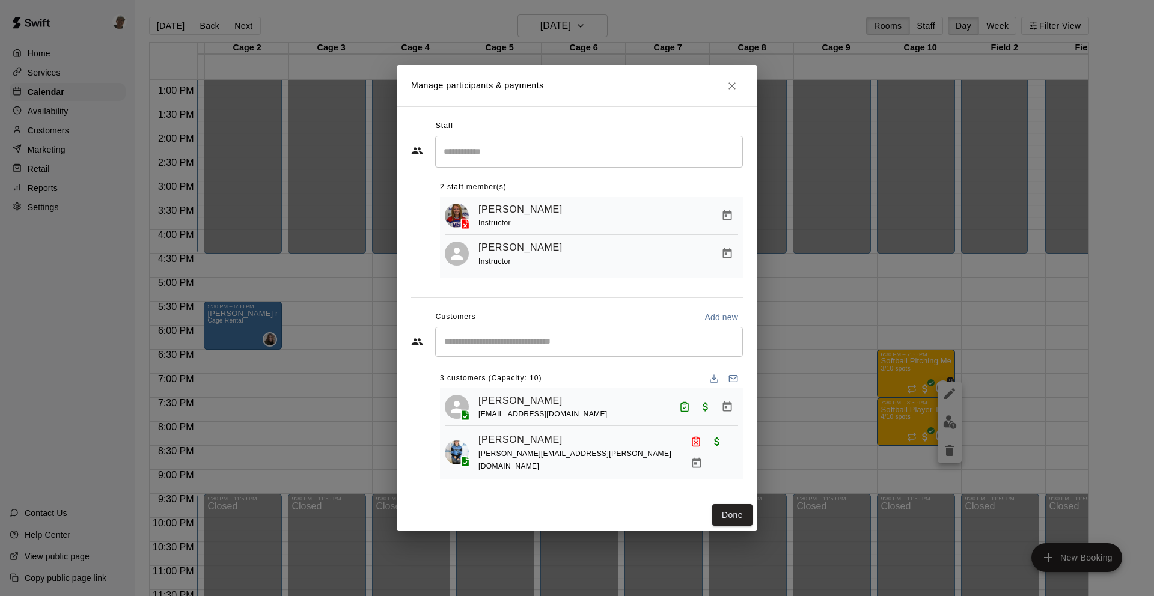
scroll to position [29, 0]
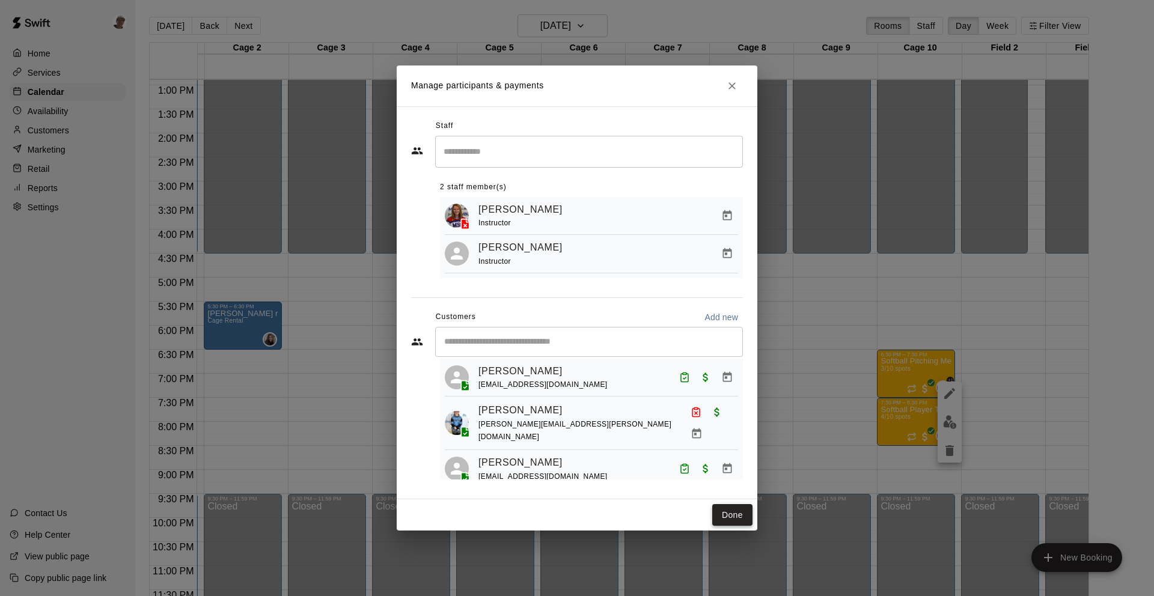
click at [569, 519] on button "Done" at bounding box center [732, 515] width 40 height 22
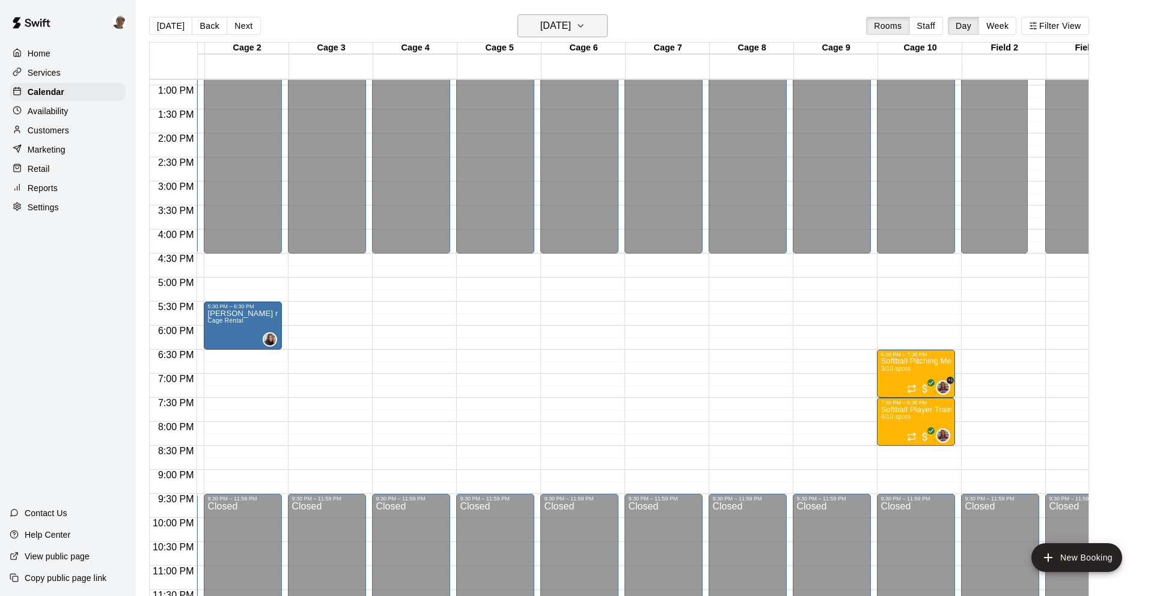
click at [569, 26] on h6 "[DATE]" at bounding box center [555, 25] width 31 height 17
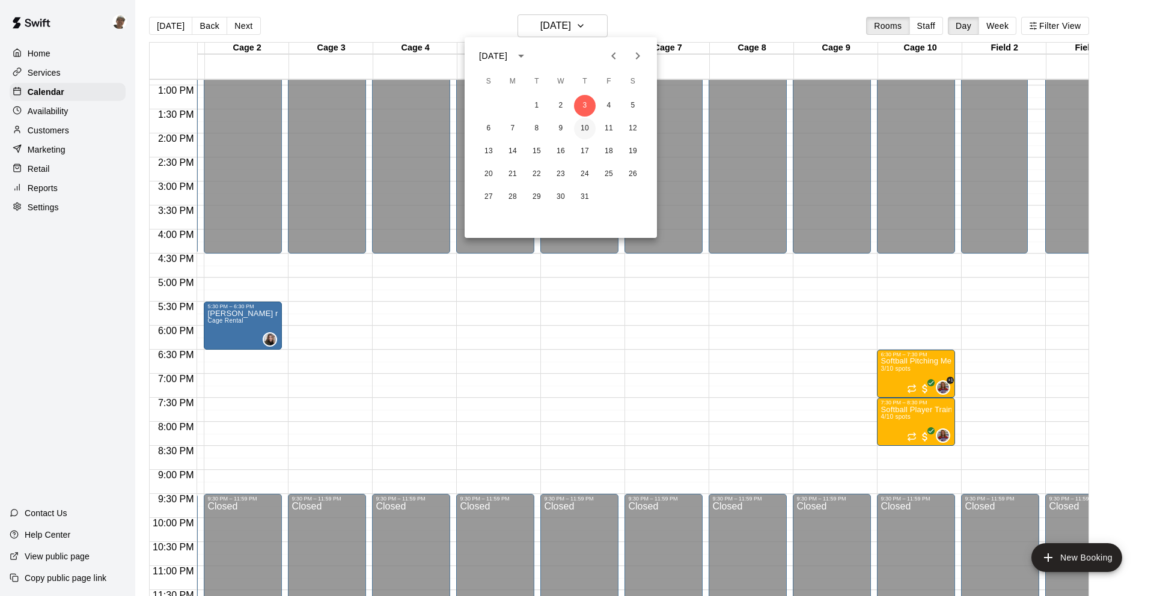
click at [569, 130] on button "10" at bounding box center [585, 129] width 22 height 22
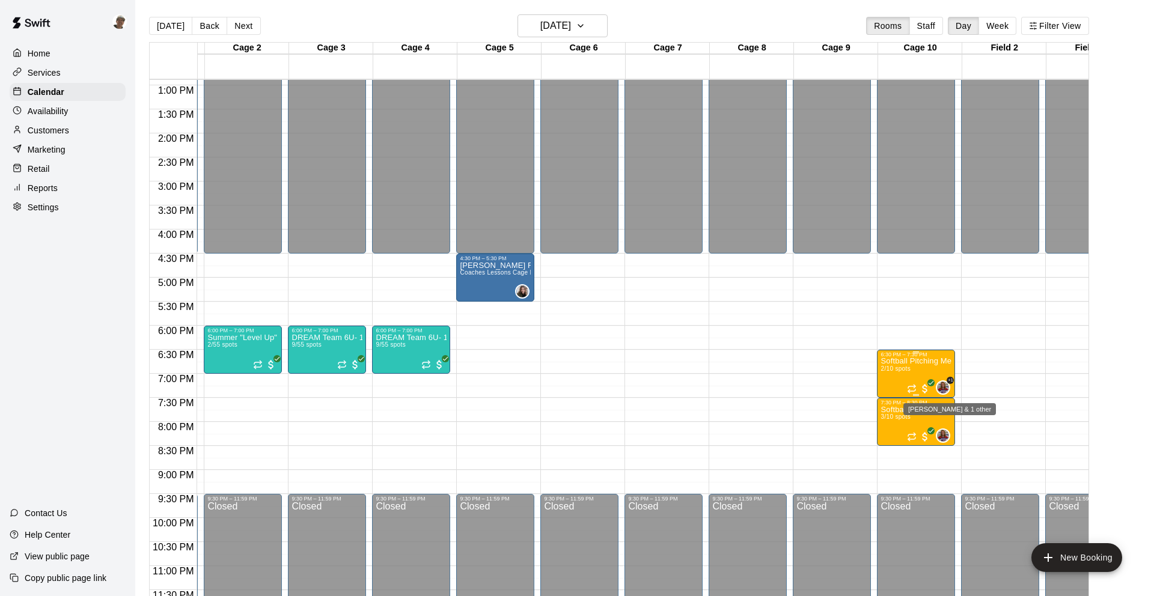
click at [569, 387] on img "Karaline Creech & 1 other" at bounding box center [943, 388] width 12 height 12
click at [569, 424] on img "edit" at bounding box center [950, 422] width 14 height 14
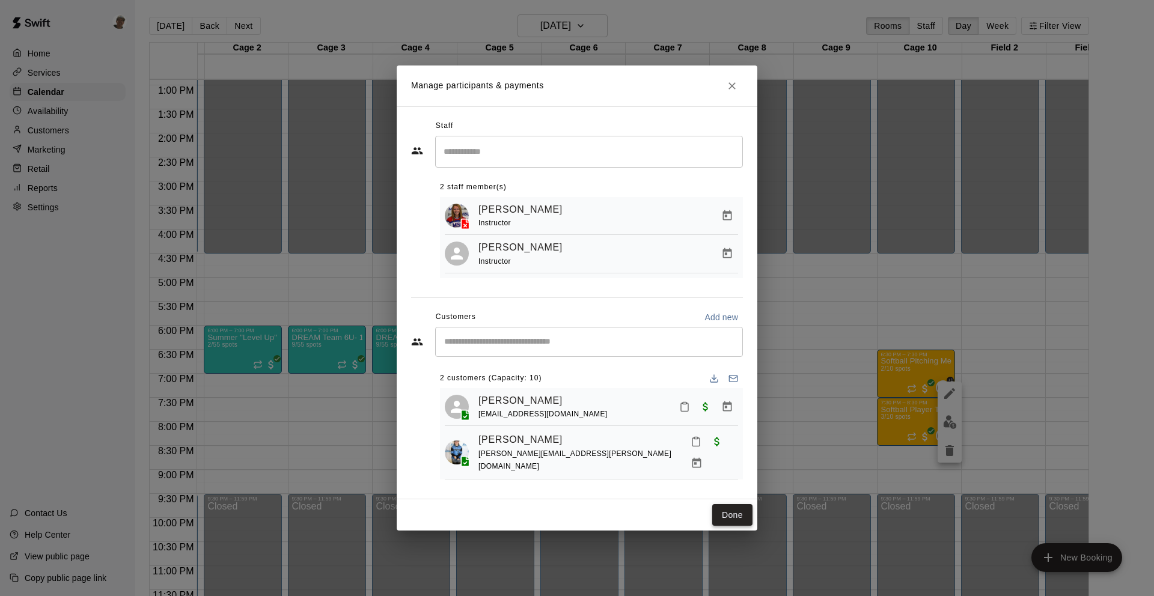
click at [569, 511] on button "Done" at bounding box center [732, 515] width 40 height 22
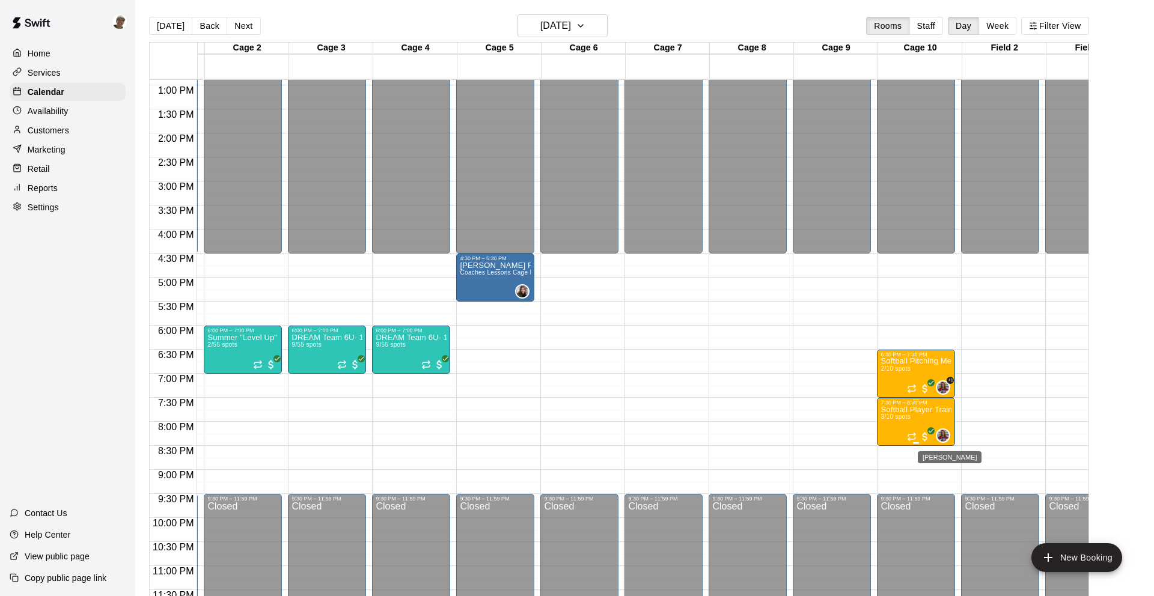
click at [569, 435] on img "Karaline Creech" at bounding box center [943, 436] width 12 height 12
click at [569, 473] on img "edit" at bounding box center [950, 471] width 14 height 14
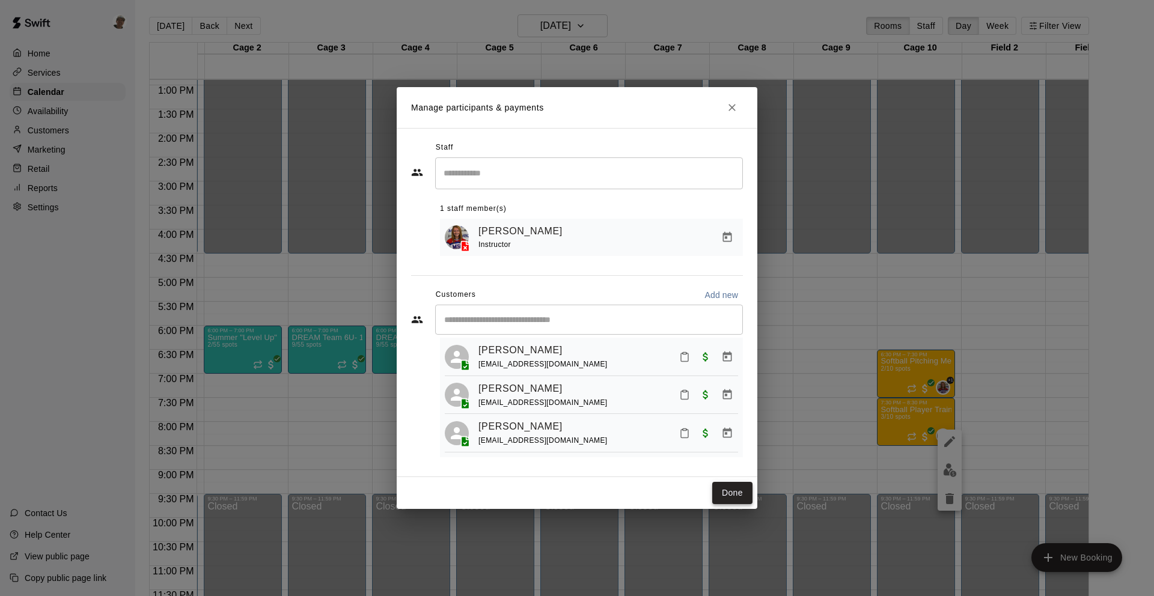
click at [569, 494] on button "Done" at bounding box center [732, 493] width 40 height 22
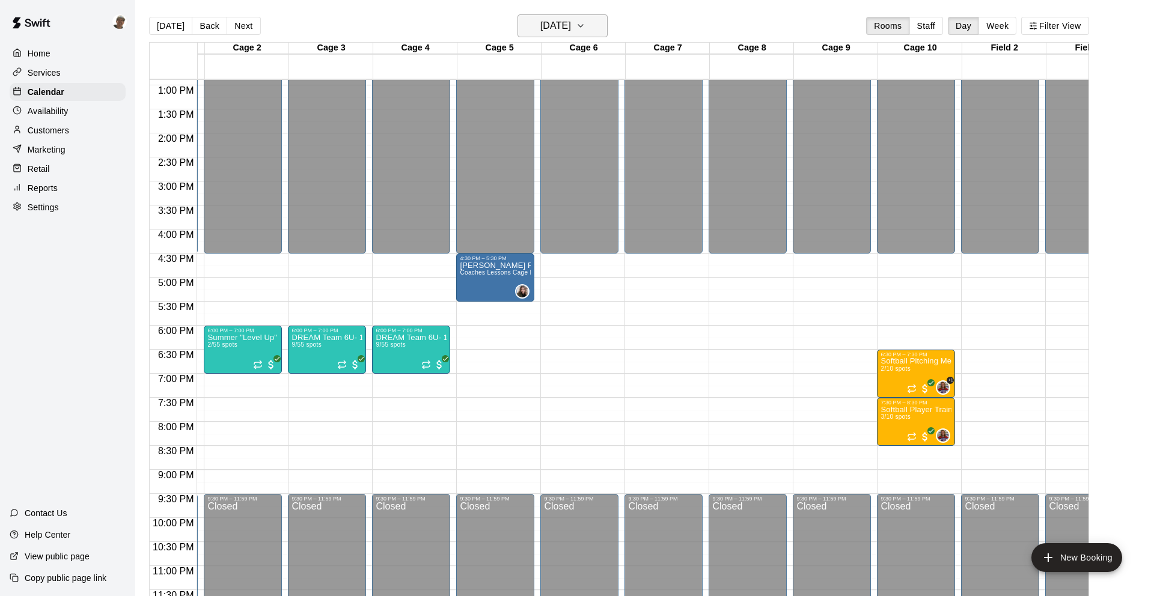
click at [569, 32] on icon "button" at bounding box center [581, 26] width 10 height 14
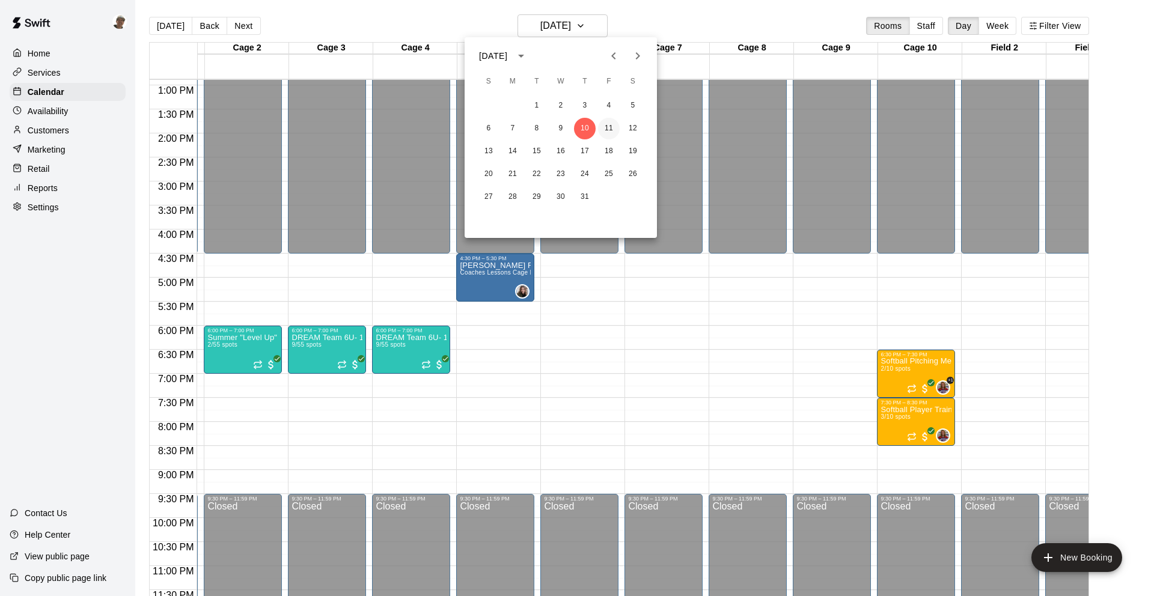
click at [569, 128] on button "11" at bounding box center [609, 129] width 22 height 22
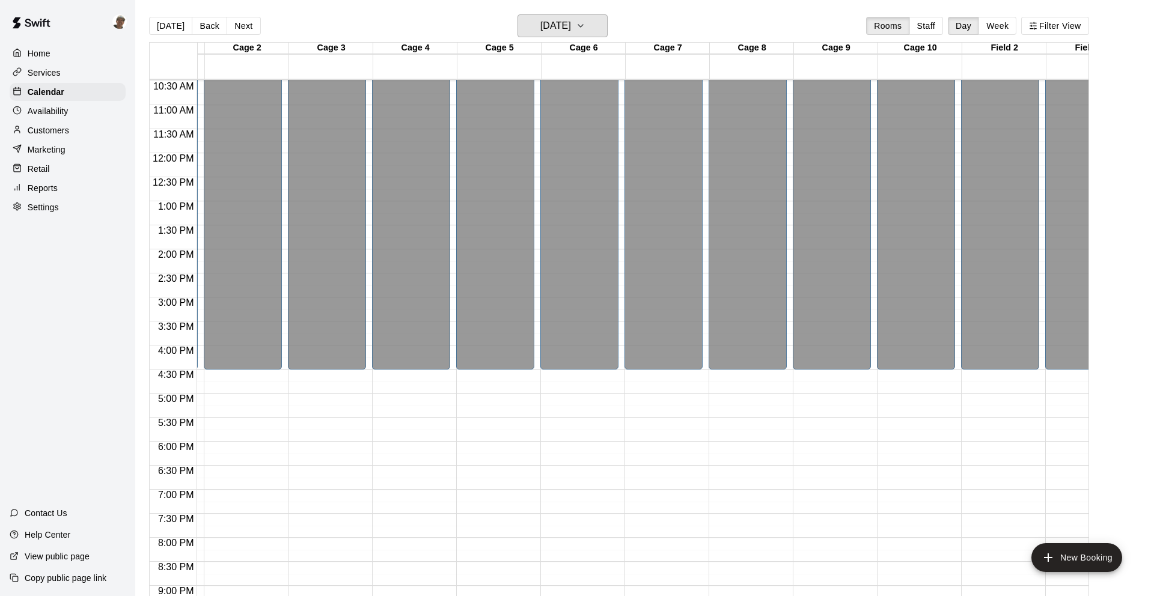
scroll to position [624, 77]
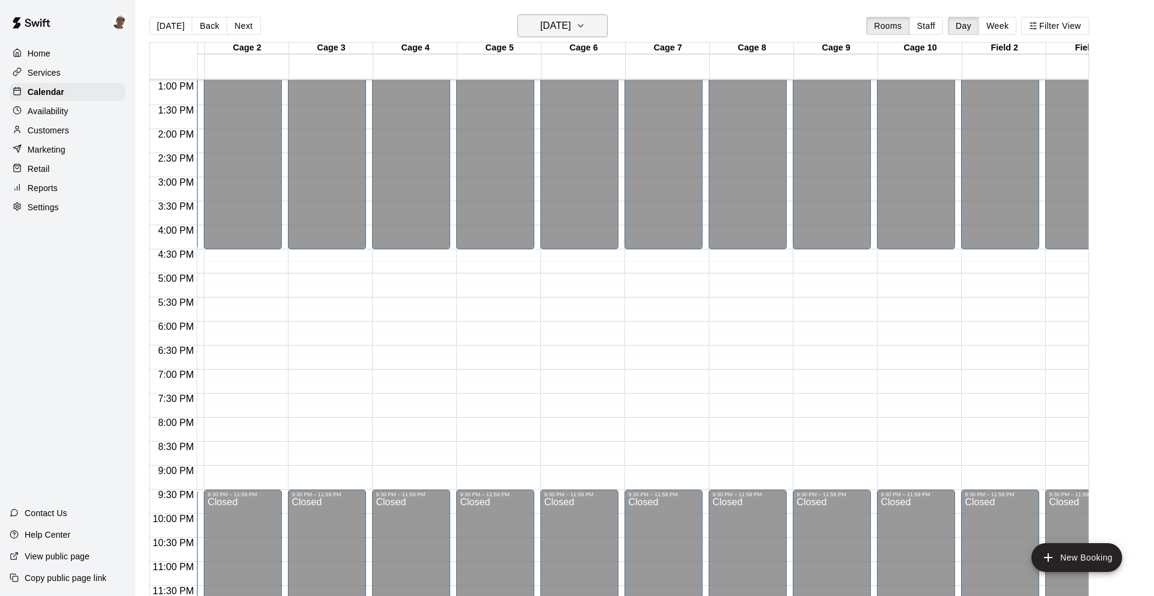
click at [565, 29] on h6 "[DATE]" at bounding box center [555, 25] width 31 height 17
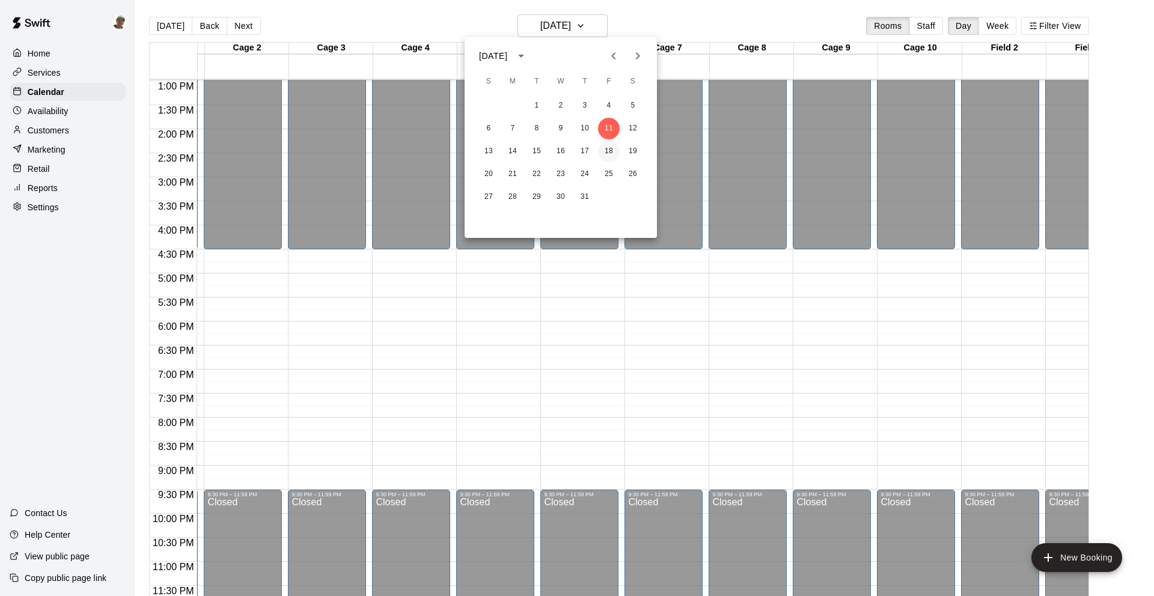
click at [569, 154] on button "18" at bounding box center [609, 152] width 22 height 22
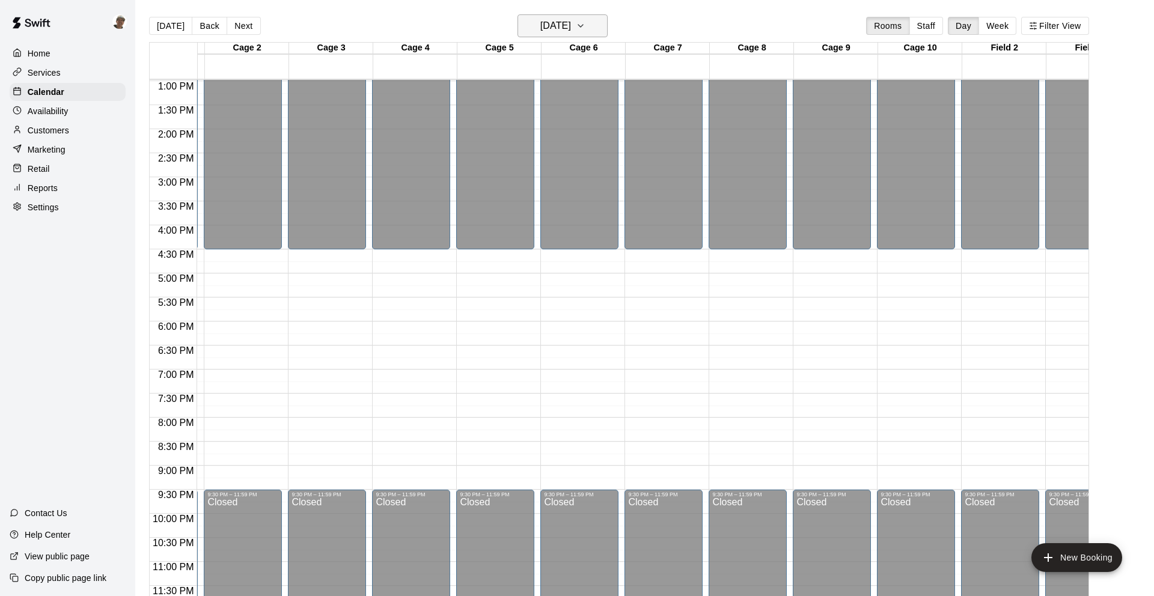
click at [569, 34] on button "[DATE]" at bounding box center [563, 25] width 90 height 23
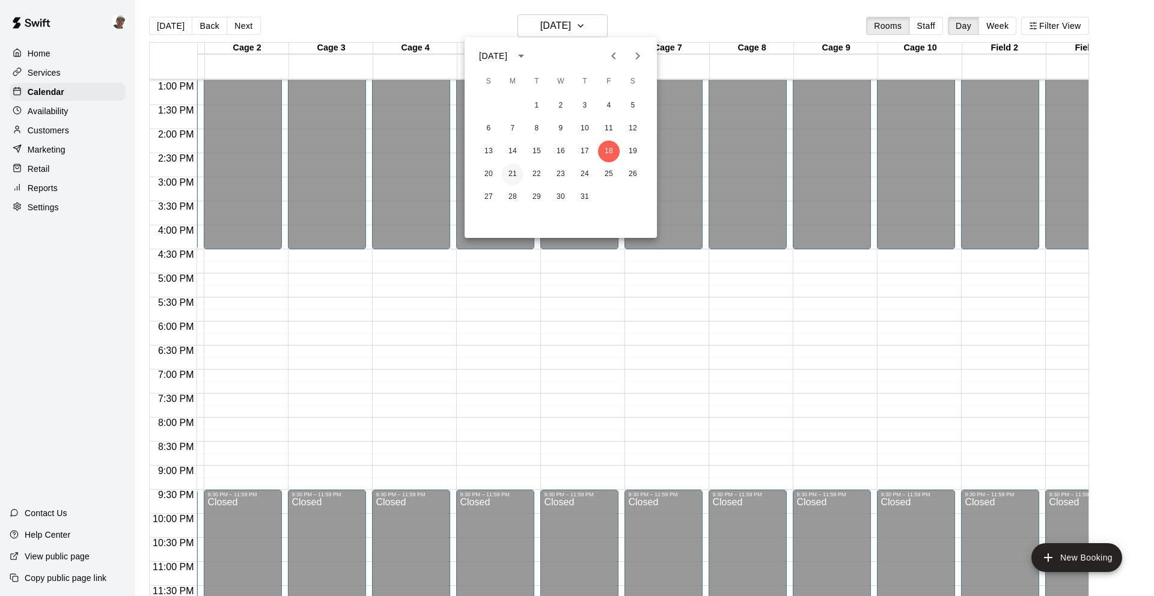
click at [519, 171] on button "21" at bounding box center [513, 175] width 22 height 22
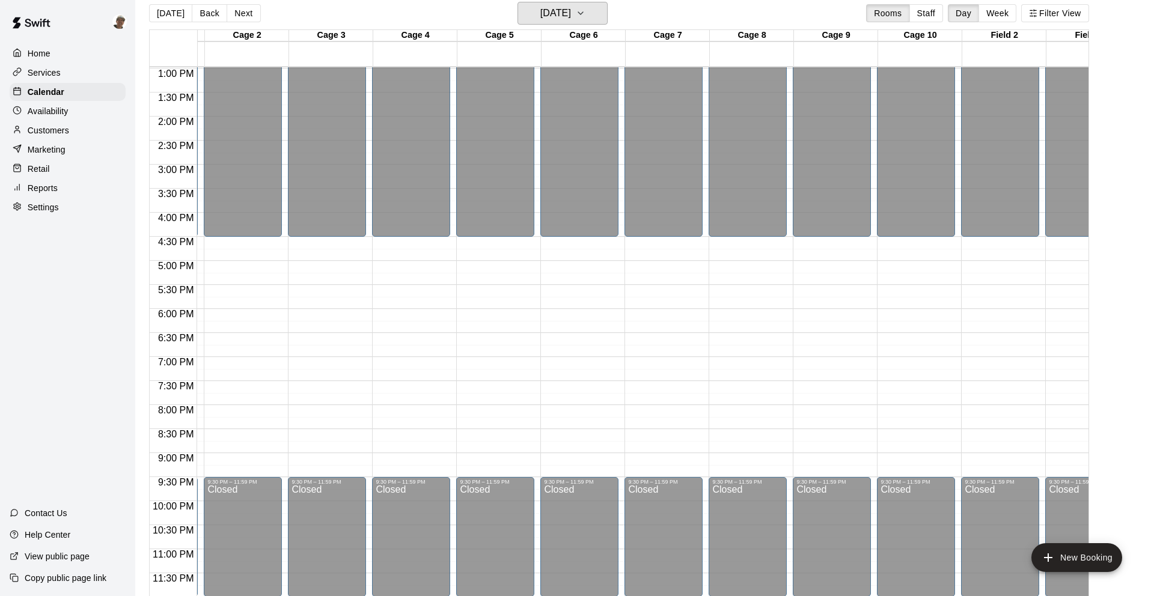
scroll to position [14, 0]
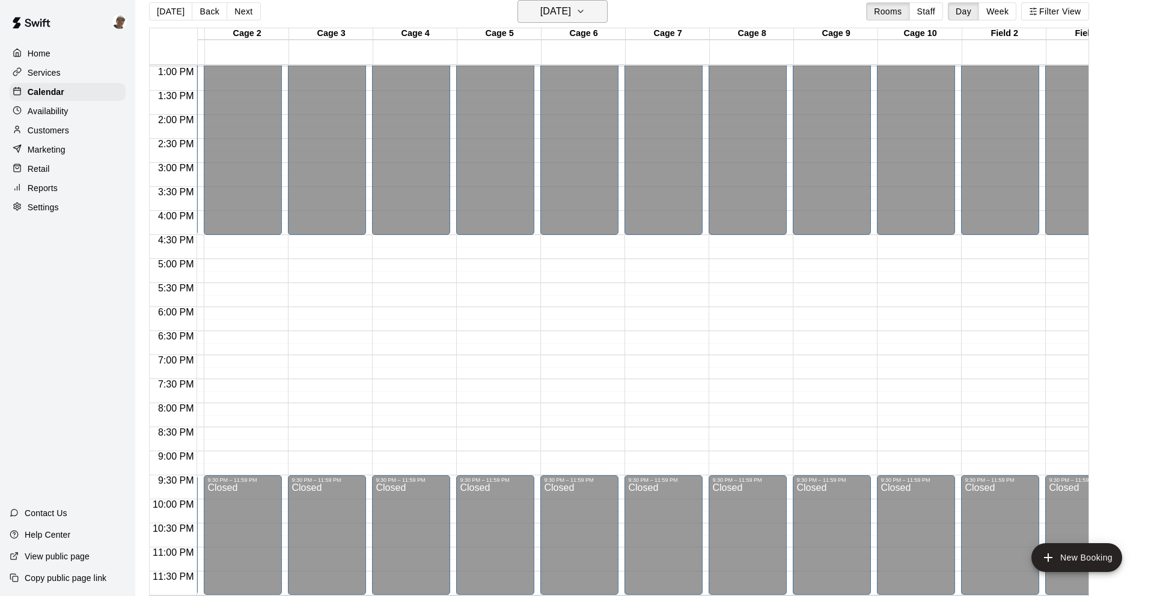
click at [569, 7] on h6 "[DATE]" at bounding box center [555, 11] width 31 height 17
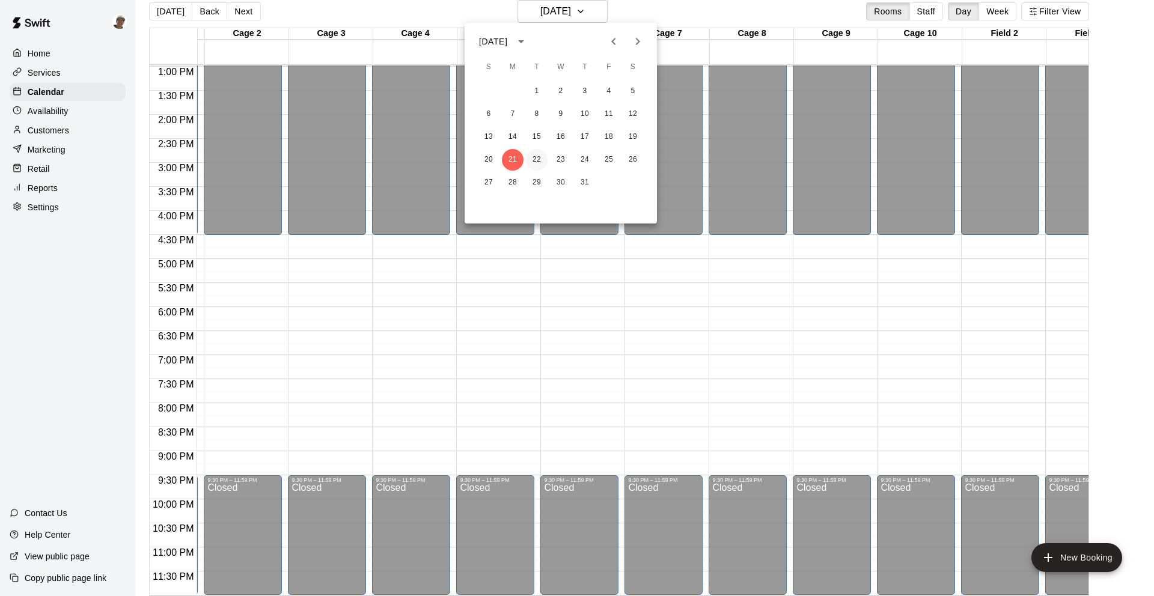
click at [537, 163] on button "22" at bounding box center [537, 160] width 22 height 22
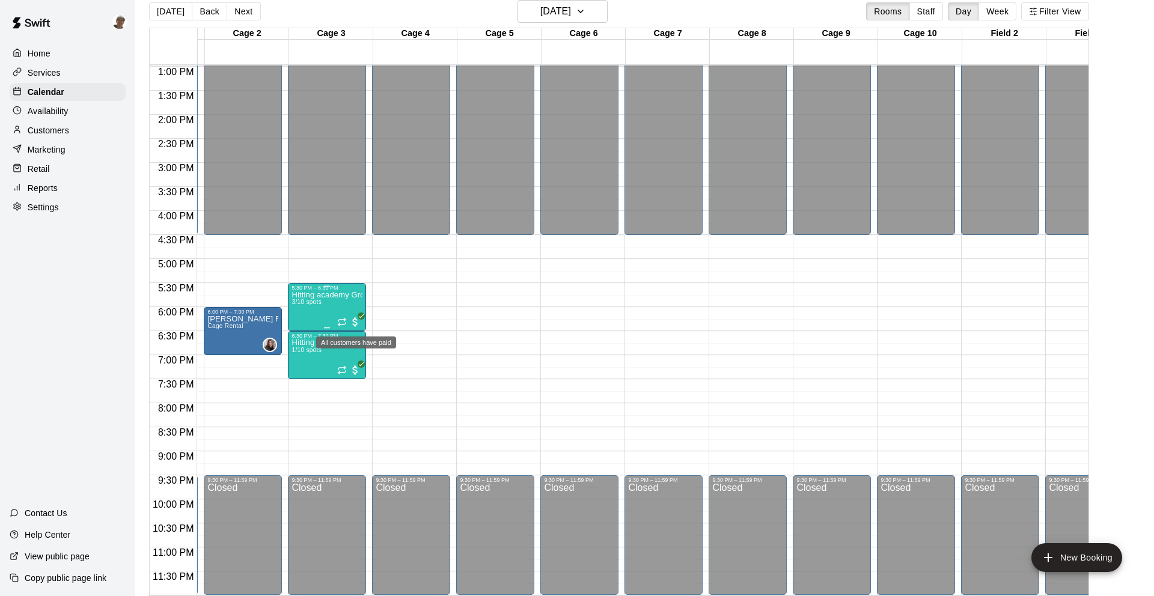
click at [358, 318] on icon "All customers have paid" at bounding box center [361, 316] width 7 height 7
click at [373, 356] on img "edit" at bounding box center [371, 353] width 14 height 14
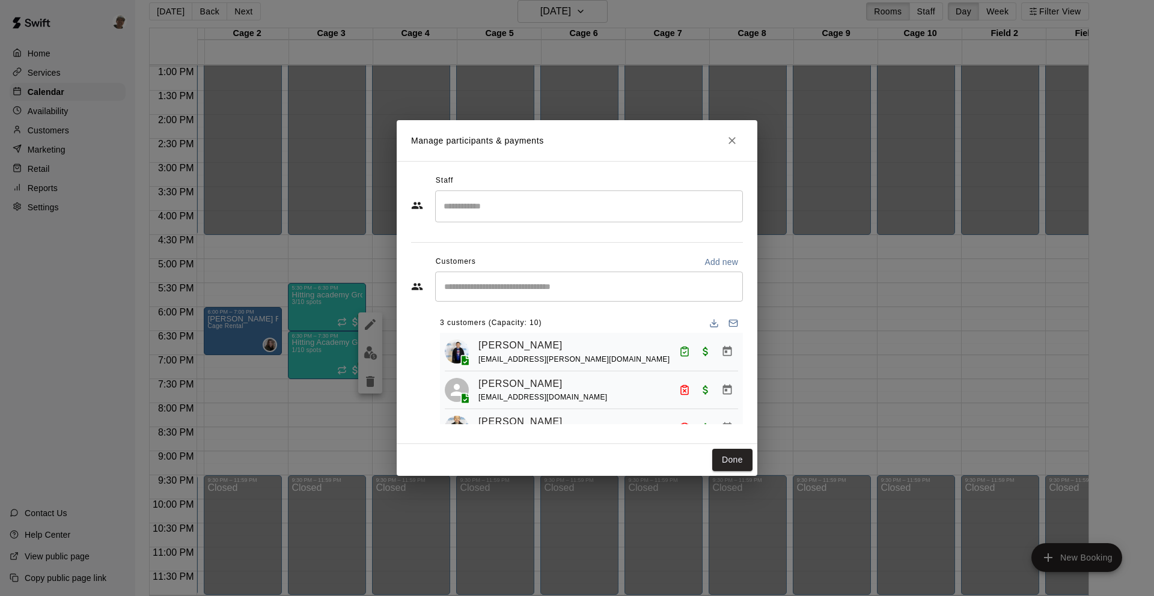
scroll to position [30, 0]
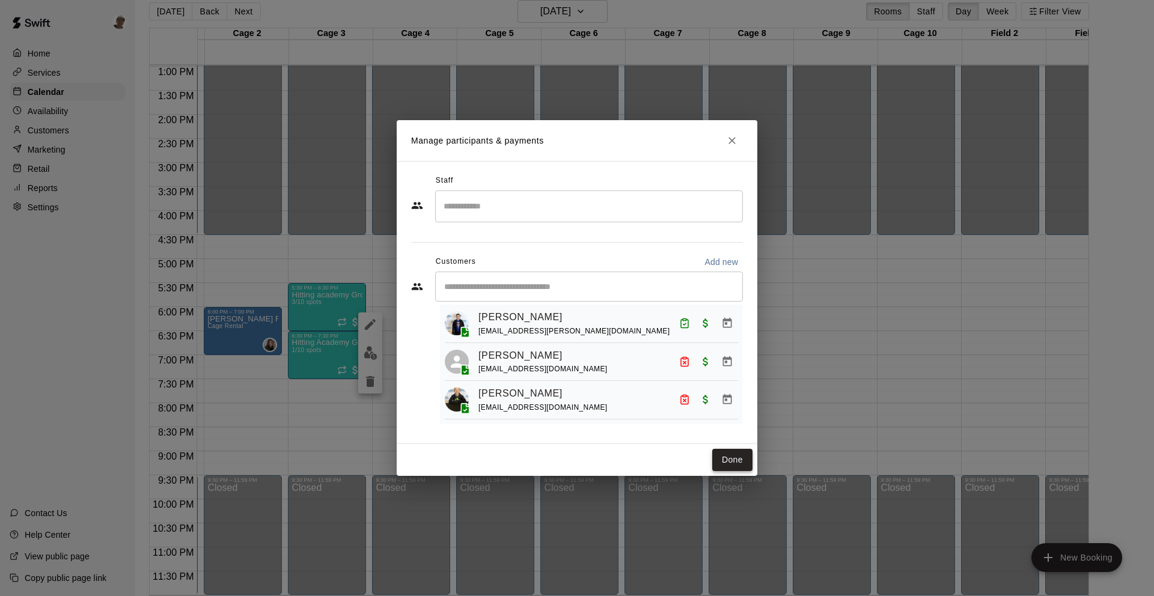
click at [569, 457] on button "Done" at bounding box center [732, 460] width 40 height 22
